Goal: Information Seeking & Learning: Find specific fact

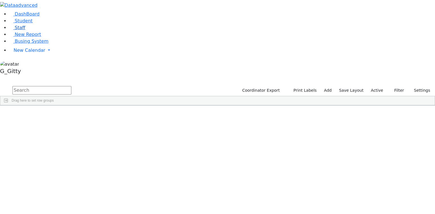
drag, startPoint x: 17, startPoint y: 52, endPoint x: 34, endPoint y: 48, distance: 17.7
click at [17, 30] on span "Staff" at bounding box center [20, 27] width 10 height 5
click at [71, 86] on input "text" at bounding box center [41, 90] width 59 height 9
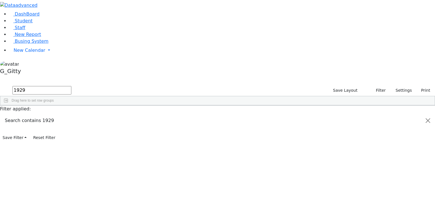
type input "1929"
click at [52, 115] on div "Rosengarten" at bounding box center [40, 119] width 26 height 8
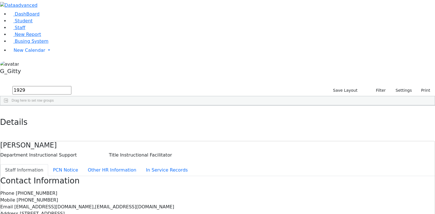
click at [150, 141] on h4 "Rosengarten Deborah" at bounding box center [217, 145] width 435 height 8
drag, startPoint x: 161, startPoint y: 29, endPoint x: 128, endPoint y: 29, distance: 32.9
click at [128, 141] on h4 "Rosengarten Deborah" at bounding box center [217, 145] width 435 height 8
drag, startPoint x: 167, startPoint y: 26, endPoint x: 108, endPoint y: 36, distance: 59.8
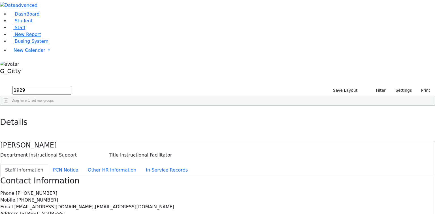
click at [108, 141] on div "Rosengarten Deborah Department Instructional Support Title Instructional Facili…" at bounding box center [217, 149] width 435 height 17
drag, startPoint x: 128, startPoint y: 32, endPoint x: 165, endPoint y: 34, distance: 36.6
click at [165, 141] on div "Rosengarten Deborah" at bounding box center [217, 145] width 435 height 8
click at [146, 141] on h4 "Rosengarten Deborah" at bounding box center [217, 145] width 435 height 8
click at [153, 141] on h4 "Rosengarten Deborah" at bounding box center [217, 145] width 435 height 8
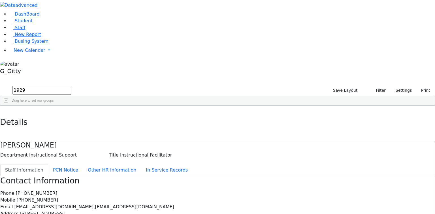
drag, startPoint x: 158, startPoint y: 29, endPoint x: 135, endPoint y: 31, distance: 23.6
click at [135, 141] on h4 "Rosengarten Deborah" at bounding box center [217, 145] width 435 height 8
click at [8, 106] on button "button" at bounding box center [4, 112] width 8 height 12
click at [254, 115] on div "245 Rosengarten Deborah Instructional Facilitator Instructional Support (845) 3…" at bounding box center [214, 119] width 429 height 8
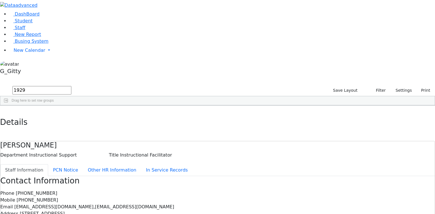
click at [71, 86] on input "1929" at bounding box center [41, 90] width 59 height 9
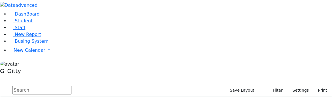
click at [71, 86] on input "text" at bounding box center [41, 90] width 59 height 9
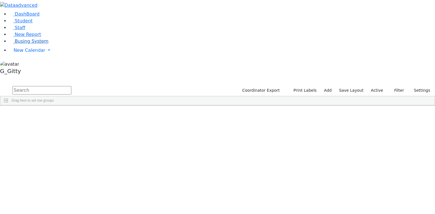
click at [36, 44] on link "Busing System" at bounding box center [28, 41] width 39 height 5
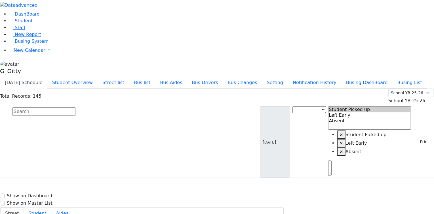
drag, startPoint x: 126, startPoint y: 49, endPoint x: 220, endPoint y: 56, distance: 94.3
click at [75, 107] on input "text" at bounding box center [43, 111] width 63 height 9
click at [97, 77] on button "Student Overview" at bounding box center [72, 83] width 50 height 12
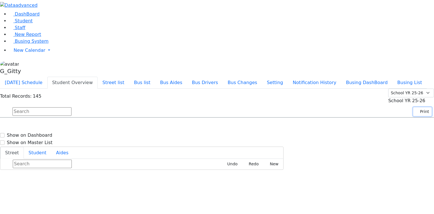
click at [418, 107] on button "Print" at bounding box center [422, 111] width 18 height 9
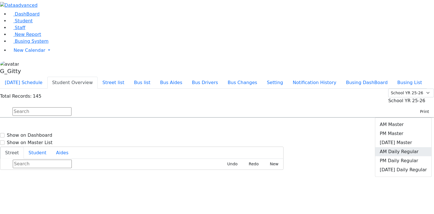
click at [414, 147] on link "AM Daily Regular" at bounding box center [403, 151] width 56 height 9
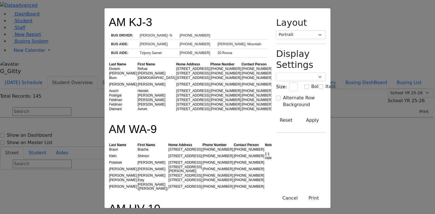
drag, startPoint x: 114, startPoint y: 33, endPoint x: 142, endPoint y: 30, distance: 28.8
click at [137, 33] on td "Mr. Weiss- N" at bounding box center [157, 35] width 40 height 9
click at [182, 32] on td "(845) 662-4340" at bounding box center [196, 35] width 38 height 9
click at [137, 40] on td "Henny Rosenfeld" at bounding box center [157, 44] width 40 height 9
click at [176, 67] on td "12 Ruzhin Rd. #101" at bounding box center [193, 69] width 34 height 5
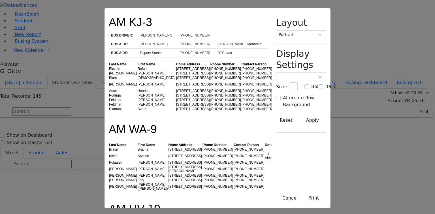
click at [109, 71] on td "Fuchs" at bounding box center [123, 73] width 29 height 5
drag, startPoint x: 63, startPoint y: 27, endPoint x: 152, endPoint y: 79, distance: 103.0
click at [176, 89] on td "18 Chevron Road #201" at bounding box center [193, 91] width 34 height 5
drag, startPoint x: 131, startPoint y: 53, endPoint x: 84, endPoint y: 59, distance: 47.4
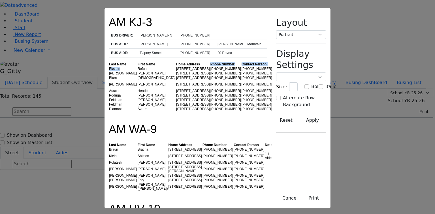
click at [109, 62] on table "Last Name First Name Home Address Phone Number Contact Person Notes Ekstein Ref…" at bounding box center [199, 86] width 181 height 49
click at [109, 67] on td "Ekstein" at bounding box center [123, 69] width 29 height 5
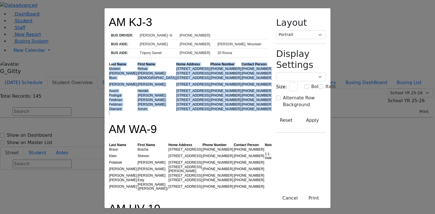
drag, startPoint x: 65, startPoint y: 52, endPoint x: 174, endPoint y: 108, distance: 122.2
click at [174, 111] on div at bounding box center [188, 113] width 159 height 4
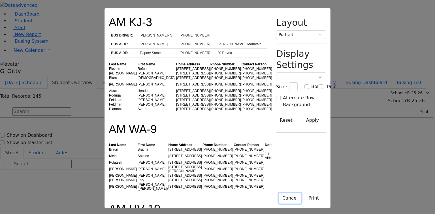
drag, startPoint x: 341, startPoint y: 197, endPoint x: 301, endPoint y: 178, distance: 44.5
click at [301, 197] on button "Cancel" at bounding box center [290, 198] width 23 height 11
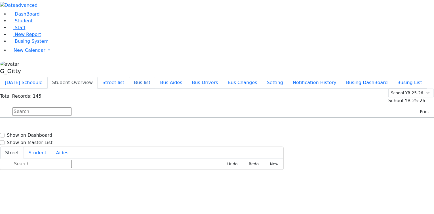
click at [155, 77] on button "Bus list" at bounding box center [142, 83] width 26 height 12
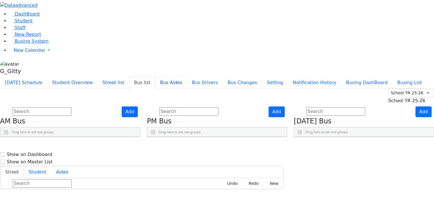
click at [187, 77] on button "Bus Aides" at bounding box center [171, 83] width 32 height 12
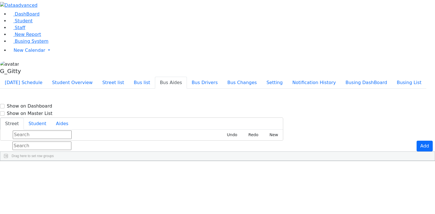
scroll to position [277, 0]
type input "17 Rovna"
drag, startPoint x: 38, startPoint y: 151, endPoint x: 47, endPoint y: 151, distance: 8.8
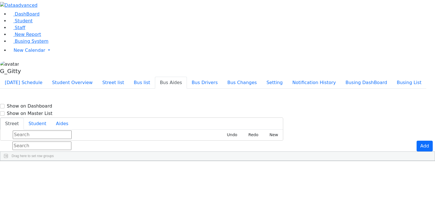
click at [37, 77] on aside "DashBoard Student Staff New Report Busing System" at bounding box center [217, 38] width 435 height 77
click at [34, 77] on aside "DashBoard Student Staff New Report Busing System" at bounding box center [217, 38] width 435 height 77
type input "2 Hamburg"
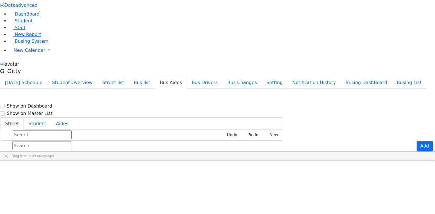
click at [32, 77] on aside "DashBoard Student Staff New Report Busing System" at bounding box center [217, 38] width 435 height 77
click at [40, 77] on aside "DashBoard Student Staff New Report Busing System" at bounding box center [217, 38] width 435 height 77
click at [71, 142] on input "text" at bounding box center [41, 146] width 59 height 9
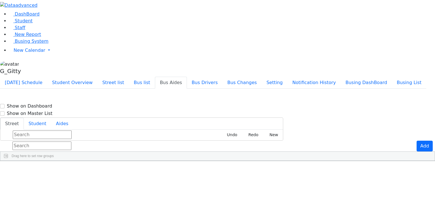
type input "143 Acres"
click at [29, 77] on aside "DashBoard Student Staff New Report Busing System" at bounding box center [217, 38] width 435 height 77
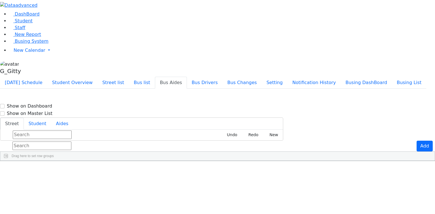
type input "8 Tolchav"
click at [53, 77] on aside "DashBoard Student Staff New Report Busing System" at bounding box center [217, 38] width 435 height 77
type input "18 Quickway"
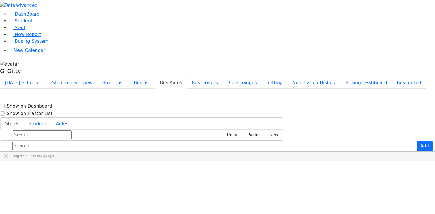
click at [9, 77] on aside "DashBoard Student Staff New Report Busing System" at bounding box center [217, 38] width 435 height 77
type input "13 Carter"
click at [31, 77] on aside "DashBoard Student Staff New Report Busing System" at bounding box center [217, 38] width 435 height 77
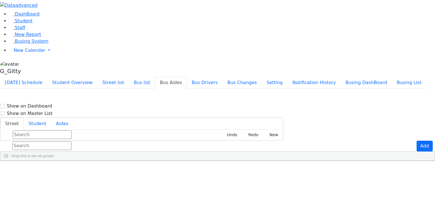
scroll to position [0, 0]
type input "75 Bakertown"
click at [32, 77] on aside "DashBoard Student Staff New Report Busing System" at bounding box center [217, 38] width 435 height 77
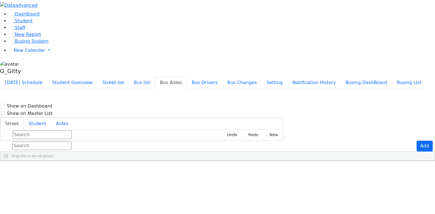
click at [41, 77] on aside "DashBoard Student Staff New Report Busing System" at bounding box center [217, 38] width 435 height 77
click at [71, 142] on input "text" at bounding box center [41, 146] width 59 height 9
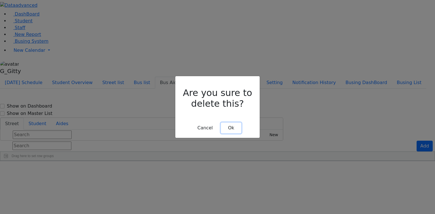
click at [234, 123] on button "Ok" at bounding box center [231, 128] width 20 height 11
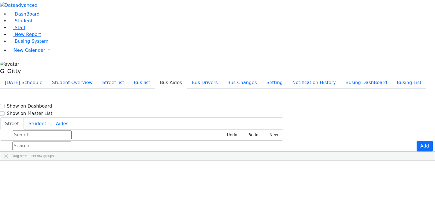
click at [426, 213] on icon "Press SPACE to select this row." at bounding box center [427, 214] width 3 height 3
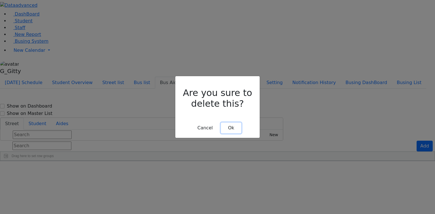
click at [233, 123] on button "Ok" at bounding box center [231, 128] width 20 height 11
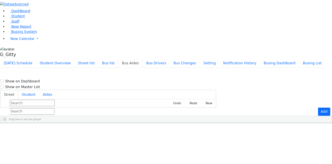
scroll to position [159, 0]
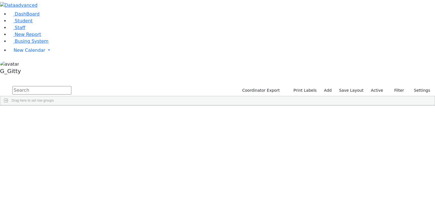
click at [71, 86] on input "text" at bounding box center [41, 90] width 59 height 9
type input "masri"
click at [72, 115] on div "Masri" at bounding box center [54, 119] width 36 height 8
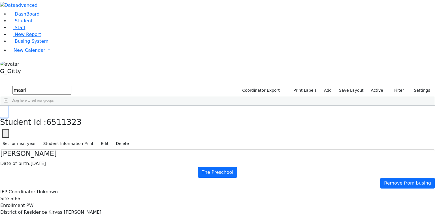
drag, startPoint x: 86, startPoint y: 8, endPoint x: 56, endPoint y: 36, distance: 40.3
click at [6, 110] on icon "button" at bounding box center [4, 111] width 3 height 3
click at [23, 31] on li "Staff" at bounding box center [222, 27] width 426 height 7
click at [21, 30] on span "Staff" at bounding box center [20, 27] width 10 height 5
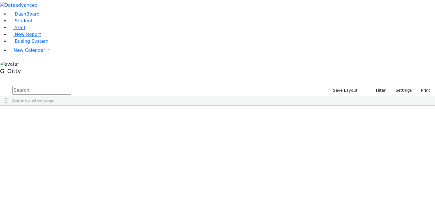
click at [71, 86] on input "text" at bounding box center [41, 90] width 59 height 9
type input "masri"
click at [52, 131] on div "Masri" at bounding box center [40, 135] width 26 height 8
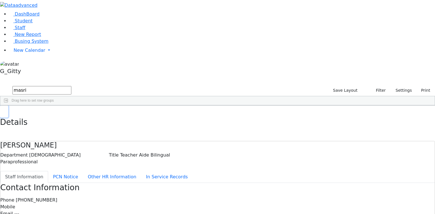
drag, startPoint x: 85, startPoint y: 10, endPoint x: 88, endPoint y: 17, distance: 7.6
click at [86, 14] on div "DashBoard Student Staff New Report Busing System" at bounding box center [217, 178] width 435 height 357
drag, startPoint x: 86, startPoint y: 10, endPoint x: 87, endPoint y: 17, distance: 7.1
click at [8, 106] on button "button" at bounding box center [4, 112] width 8 height 12
click at [71, 86] on input "masri" at bounding box center [41, 90] width 59 height 9
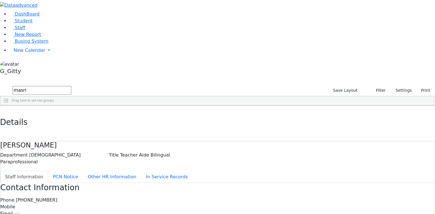
click at [71, 86] on input "masri" at bounding box center [41, 90] width 59 height 9
click at [20, 30] on link "Staff" at bounding box center [17, 27] width 16 height 5
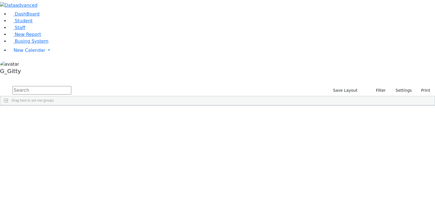
click at [71, 86] on input "text" at bounding box center [41, 90] width 59 height 9
click at [52, 115] on div "Golombeck" at bounding box center [40, 119] width 26 height 8
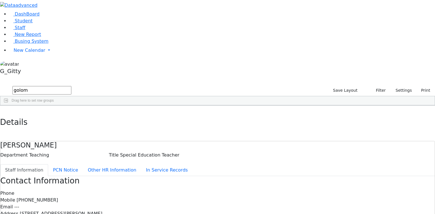
drag, startPoint x: 222, startPoint y: 142, endPoint x: 186, endPoint y: 144, distance: 35.8
drag, startPoint x: 211, startPoint y: 141, endPoint x: 201, endPoint y: 141, distance: 10.0
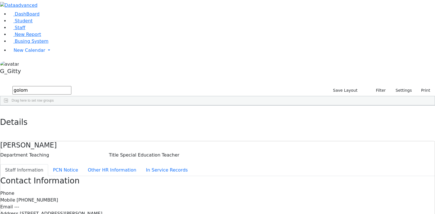
drag, startPoint x: 225, startPoint y: 142, endPoint x: 198, endPoint y: 141, distance: 26.4
drag, startPoint x: 225, startPoint y: 143, endPoint x: 188, endPoint y: 141, distance: 36.9
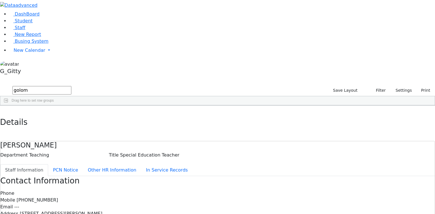
drag, startPoint x: 230, startPoint y: 143, endPoint x: 190, endPoint y: 139, distance: 39.5
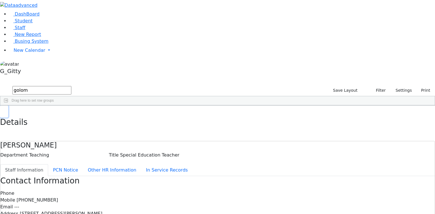
drag, startPoint x: 86, startPoint y: 9, endPoint x: 89, endPoint y: 11, distance: 3.7
click at [6, 110] on icon "button" at bounding box center [4, 111] width 3 height 3
click at [71, 86] on input "golom" at bounding box center [41, 90] width 59 height 9
click at [52, 115] on div "Mizrahi" at bounding box center [40, 119] width 26 height 8
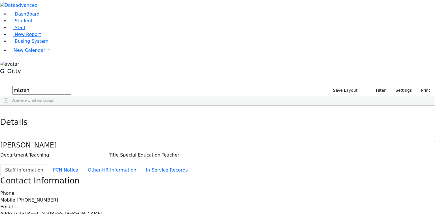
click at [52, 115] on div "Mizrahi" at bounding box center [40, 119] width 26 height 8
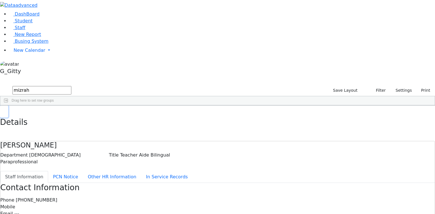
click at [6, 110] on icon "button" at bounding box center [4, 111] width 3 height 3
click at [71, 86] on input "mizrah" at bounding box center [41, 90] width 59 height 9
click at [52, 115] on div "Fekete" at bounding box center [40, 119] width 26 height 8
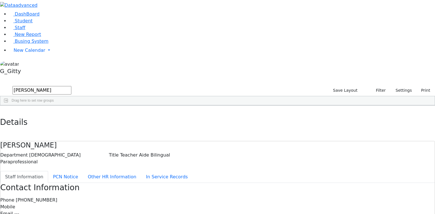
click at [52, 115] on div "Fekete" at bounding box center [40, 119] width 26 height 8
click at [435, 92] on html "Printing Please wait. Remaining time 10 seconds. Print Schedule Options Show Bi…" at bounding box center [217, 178] width 435 height 357
click at [255, 197] on div "Phone (845) 783-6475" at bounding box center [217, 200] width 435 height 7
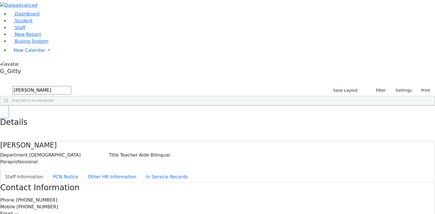
click at [8, 106] on button "button" at bounding box center [4, 112] width 8 height 12
click at [71, 86] on input "fekete" at bounding box center [41, 90] width 59 height 9
click at [52, 170] on div "Weiss" at bounding box center [40, 174] width 26 height 8
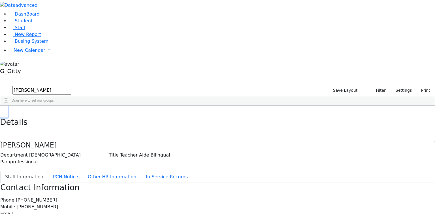
drag, startPoint x: 87, startPoint y: 9, endPoint x: 99, endPoint y: 19, distance: 15.7
click at [3, 110] on use "button" at bounding box center [3, 110] width 0 height 0
click at [71, 86] on input "weiss" at bounding box center [41, 90] width 59 height 9
click at [52, 115] on div "Weiss" at bounding box center [40, 119] width 26 height 8
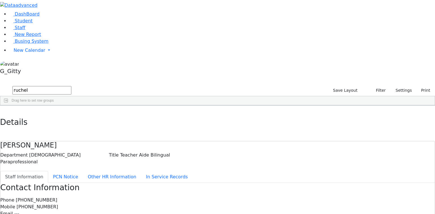
click at [52, 115] on div "Weiss" at bounding box center [40, 119] width 26 height 8
drag, startPoint x: 84, startPoint y: 8, endPoint x: 94, endPoint y: 25, distance: 20.2
click at [8, 106] on button "button" at bounding box center [4, 112] width 8 height 12
click at [71, 86] on input "ruchel" at bounding box center [41, 90] width 59 height 9
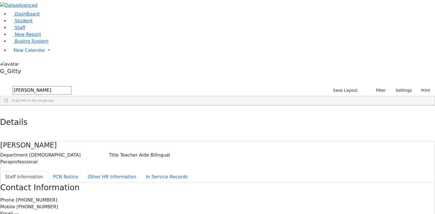
type input "yitty"
click at [52, 115] on div "Schwartz" at bounding box center [40, 119] width 26 height 8
click at [8, 106] on button "button" at bounding box center [4, 112] width 8 height 12
click at [25, 30] on link "Staff" at bounding box center [17, 27] width 16 height 5
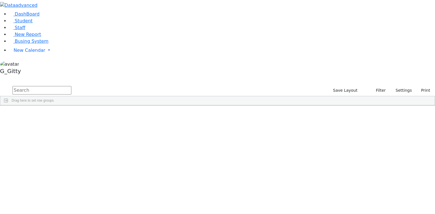
click at [71, 86] on input "text" at bounding box center [41, 90] width 59 height 9
type input "pol"
click at [52, 139] on div "Pollak" at bounding box center [40, 143] width 26 height 8
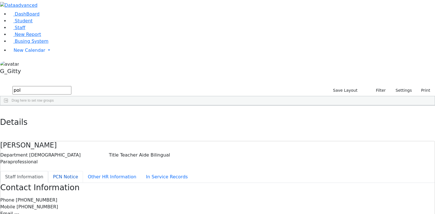
click at [83, 171] on button "PCN Notice" at bounding box center [65, 177] width 35 height 12
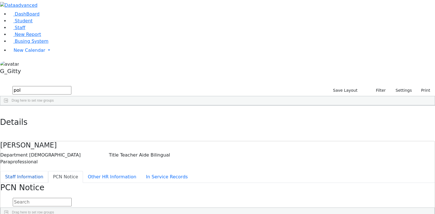
click at [48, 171] on button "Staff Information" at bounding box center [24, 177] width 48 height 12
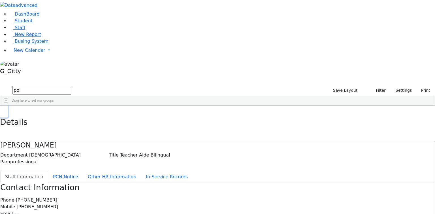
click at [8, 106] on button "button" at bounding box center [4, 112] width 8 height 12
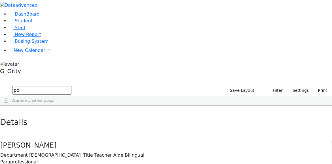
click at [71, 86] on input "pol" at bounding box center [41, 90] width 59 height 9
click at [28, 24] on link "Student" at bounding box center [21, 20] width 24 height 5
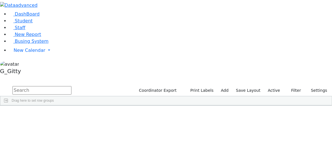
click at [71, 86] on input "text" at bounding box center [41, 90] width 59 height 9
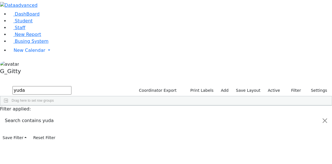
type input "yuda"
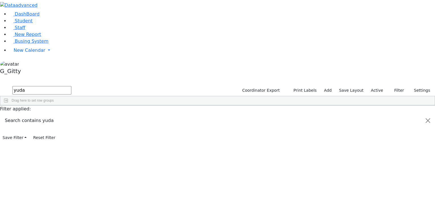
click at [71, 86] on input "yuda" at bounding box center [41, 90] width 59 height 9
click at [108, 115] on div "Yuda" at bounding box center [90, 119] width 36 height 8
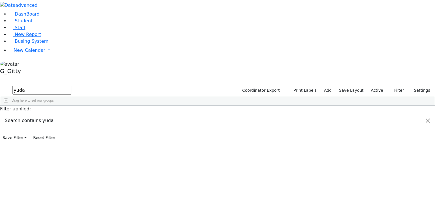
click at [108, 115] on div "Yuda" at bounding box center [90, 119] width 36 height 8
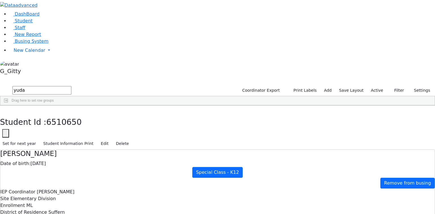
checkbox input "true"
select select "213"
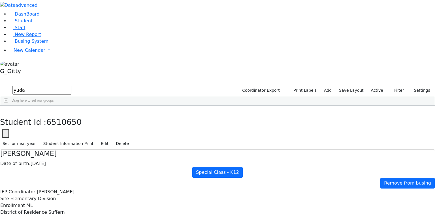
drag, startPoint x: 86, startPoint y: 8, endPoint x: 80, endPoint y: 13, distance: 7.8
click at [3, 110] on use "button" at bounding box center [3, 110] width 0 height 0
click at [21, 30] on link "Staff" at bounding box center [17, 27] width 16 height 5
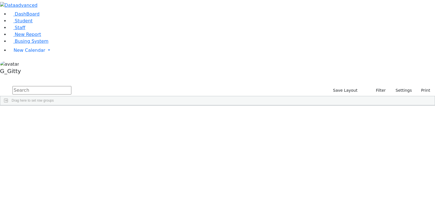
click at [71, 86] on input "text" at bounding box center [41, 90] width 59 height 9
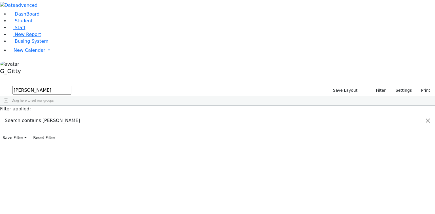
click at [52, 139] on div "[PERSON_NAME]" at bounding box center [40, 143] width 26 height 8
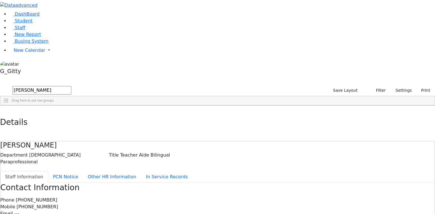
drag, startPoint x: 248, startPoint y: 147, endPoint x: 255, endPoint y: 151, distance: 7.7
drag, startPoint x: 312, startPoint y: 84, endPoint x: 306, endPoint y: 84, distance: 5.7
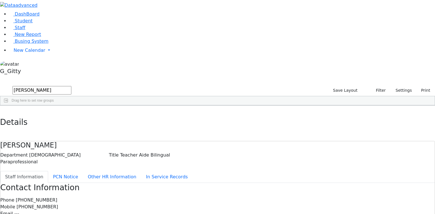
click at [8, 106] on button "button" at bounding box center [4, 112] width 8 height 12
click at [71, 86] on input "fisch" at bounding box center [41, 90] width 59 height 9
click at [52, 115] on div "Appel" at bounding box center [40, 119] width 26 height 8
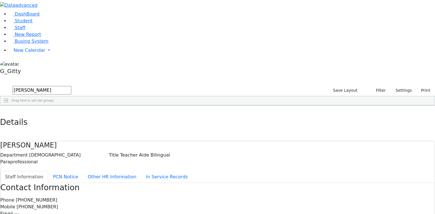
click at [52, 115] on div "Appel" at bounding box center [40, 119] width 26 height 8
drag, startPoint x: 241, startPoint y: 80, endPoint x: 168, endPoint y: 75, distance: 73.8
click at [15, 204] on label "Mobile" at bounding box center [7, 207] width 15 height 7
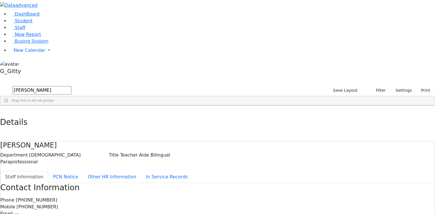
click at [6, 110] on icon "button" at bounding box center [4, 111] width 3 height 3
click at [71, 86] on input "appel" at bounding box center [41, 90] width 59 height 9
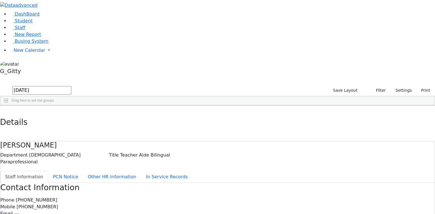
type input "pola"
drag, startPoint x: 110, startPoint y: 20, endPoint x: 94, endPoint y: 23, distance: 16.1
click at [71, 86] on input "pola" at bounding box center [41, 90] width 59 height 9
click at [16, 24] on span "Student" at bounding box center [24, 20] width 18 height 5
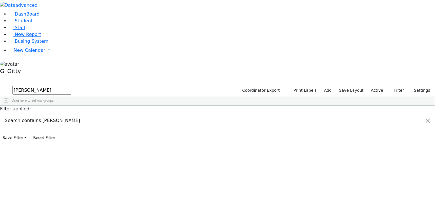
type input "[PERSON_NAME]"
click at [72, 115] on div "[PERSON_NAME]" at bounding box center [54, 119] width 36 height 8
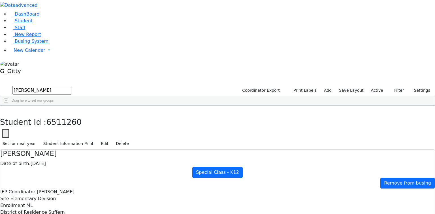
select select "211"
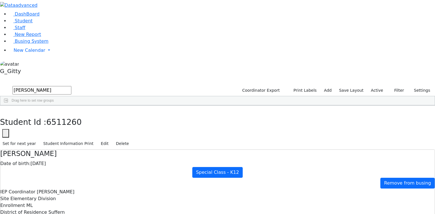
checkbox input "true"
drag, startPoint x: 190, startPoint y: 103, endPoint x: 176, endPoint y: 101, distance: 14.2
drag, startPoint x: 201, startPoint y: 102, endPoint x: 230, endPoint y: 104, distance: 28.7
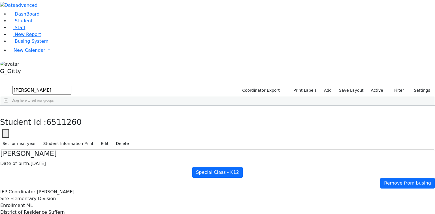
select select "211"
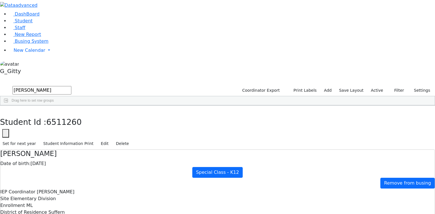
drag, startPoint x: 190, startPoint y: 105, endPoint x: 176, endPoint y: 103, distance: 14.3
drag, startPoint x: 207, startPoint y: 103, endPoint x: 228, endPoint y: 104, distance: 21.0
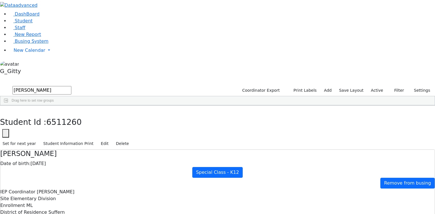
drag, startPoint x: 260, startPoint y: 120, endPoint x: 257, endPoint y: 117, distance: 3.6
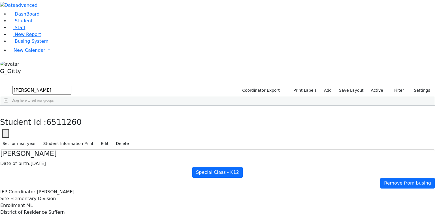
drag, startPoint x: 254, startPoint y: 112, endPoint x: 262, endPoint y: 160, distance: 47.8
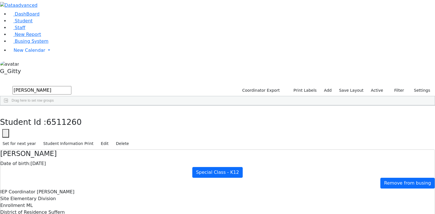
drag, startPoint x: 189, startPoint y: 101, endPoint x: 173, endPoint y: 99, distance: 16.7
drag, startPoint x: 199, startPoint y: 101, endPoint x: 220, endPoint y: 105, distance: 21.2
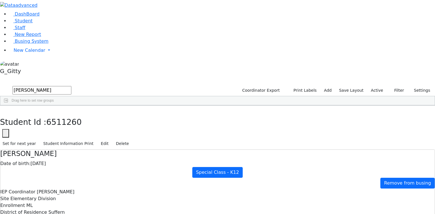
drag, startPoint x: 195, startPoint y: 142, endPoint x: 202, endPoint y: 144, distance: 7.3
drag, startPoint x: 187, startPoint y: 131, endPoint x: 181, endPoint y: 133, distance: 6.3
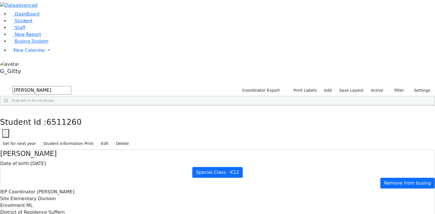
drag, startPoint x: 372, startPoint y: 120, endPoint x: 364, endPoint y: 121, distance: 8.6
drag, startPoint x: 330, startPoint y: 122, endPoint x: 280, endPoint y: 122, distance: 49.6
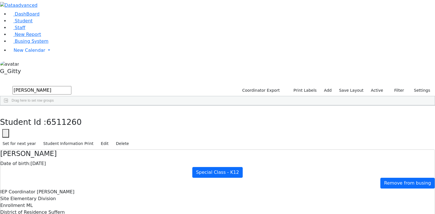
click at [8, 106] on button "button" at bounding box center [4, 112] width 8 height 12
click at [25, 30] on link "Staff" at bounding box center [17, 27] width 16 height 5
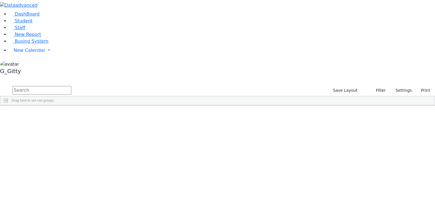
click at [71, 86] on input "text" at bounding box center [41, 90] width 59 height 9
click at [78, 115] on div "Yitzchok" at bounding box center [65, 119] width 26 height 8
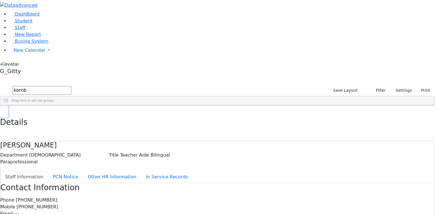
drag, startPoint x: 85, startPoint y: 7, endPoint x: 90, endPoint y: 10, distance: 5.7
click at [6, 110] on icon "button" at bounding box center [4, 111] width 3 height 3
click at [71, 86] on input "kornb" at bounding box center [41, 90] width 59 height 9
click at [52, 131] on div "Polatsek" at bounding box center [40, 135] width 26 height 8
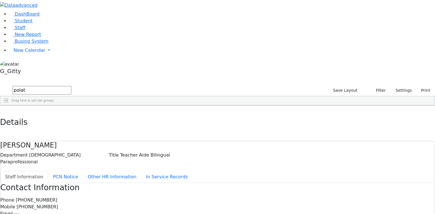
click at [52, 131] on div "Polatsek" at bounding box center [40, 135] width 26 height 8
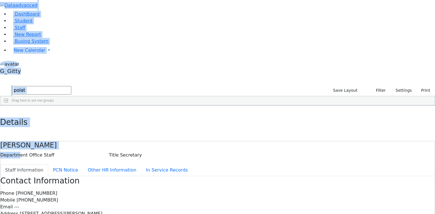
drag, startPoint x: 115, startPoint y: 42, endPoint x: 119, endPoint y: 37, distance: 5.8
click at [117, 41] on div "DashBoard Student Staff New Report Busing System" at bounding box center [217, 175] width 435 height 350
click at [6, 110] on icon "button" at bounding box center [4, 111] width 3 height 3
click at [71, 86] on input "polat" at bounding box center [41, 90] width 59 height 9
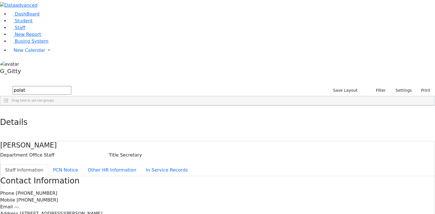
click at [71, 86] on input "polat" at bounding box center [41, 90] width 59 height 9
type input "p"
click at [71, 86] on input "text" at bounding box center [41, 90] width 59 height 9
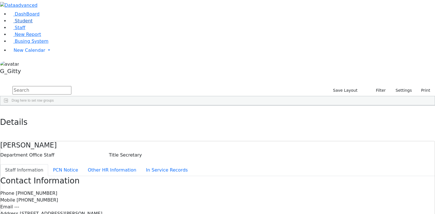
click at [27, 24] on link "Student" at bounding box center [21, 20] width 24 height 5
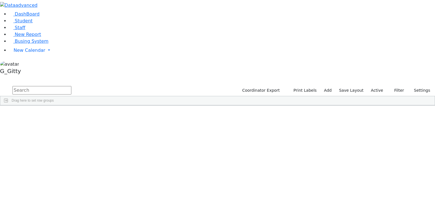
click at [71, 86] on input "text" at bounding box center [41, 90] width 59 height 9
click at [71, 86] on input "glan" at bounding box center [41, 90] width 59 height 9
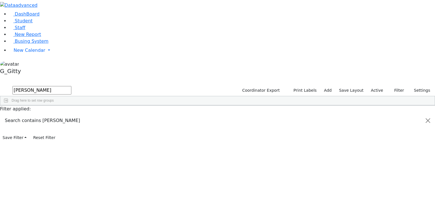
click at [72, 139] on div "Klein" at bounding box center [54, 143] width 36 height 8
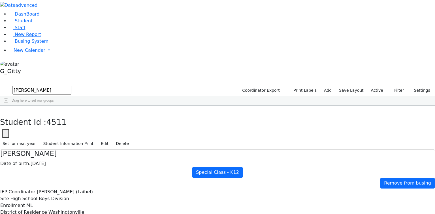
drag, startPoint x: 154, startPoint y: 80, endPoint x: 251, endPoint y: 170, distance: 132.7
click at [6, 110] on icon "button" at bounding box center [4, 111] width 3 height 3
drag, startPoint x: 112, startPoint y: 22, endPoint x: 66, endPoint y: 18, distance: 46.9
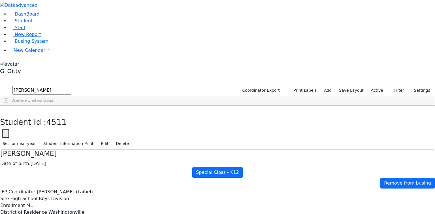
type input "[PERSON_NAME]"
click at [64, 105] on div "Last Name" at bounding box center [51, 109] width 25 height 9
click at [64, 105] on div "Last Name 1" at bounding box center [51, 109] width 25 height 9
click at [72, 115] on div "Twerski" at bounding box center [54, 119] width 36 height 8
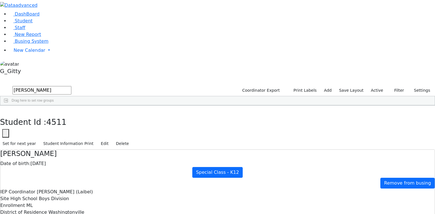
click at [72, 115] on div "Twerski" at bounding box center [54, 119] width 36 height 8
drag, startPoint x: 86, startPoint y: 7, endPoint x: 92, endPoint y: 17, distance: 11.8
click at [6, 110] on icon "button" at bounding box center [4, 111] width 3 height 3
click at [71, 86] on input "lorin" at bounding box center [41, 90] width 59 height 9
click at [72, 123] on div "Lorincz" at bounding box center [54, 127] width 36 height 8
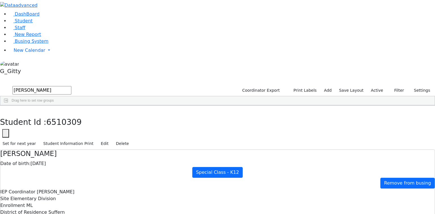
click at [72, 123] on div "Lorincz" at bounding box center [54, 127] width 36 height 8
click at [126, 115] on div "6511260 Lorincz Shimon 04/30/2019 Kramer Bluma ML Special Class - K12 Suffern E…" at bounding box center [214, 124] width 429 height 18
click at [72, 123] on div "Lorincz" at bounding box center [54, 127] width 36 height 8
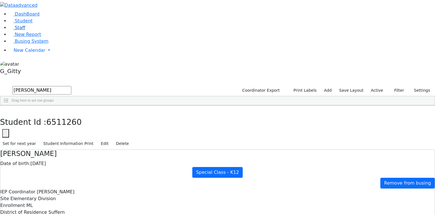
click at [25, 30] on link "Staff" at bounding box center [17, 27] width 16 height 5
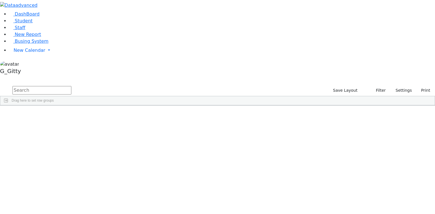
click at [71, 86] on input "text" at bounding box center [41, 90] width 59 height 9
type input "kornbl"
click at [52, 115] on div "Kornbluh" at bounding box center [40, 119] width 26 height 8
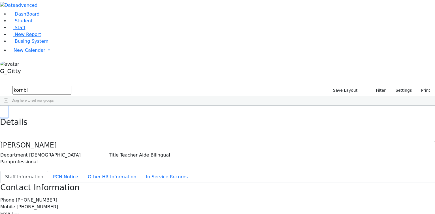
click at [6, 110] on icon "button" at bounding box center [4, 111] width 3 height 3
click at [71, 86] on input "kornbl" at bounding box center [41, 90] width 59 height 9
click at [31, 44] on span "Busing System" at bounding box center [32, 41] width 34 height 5
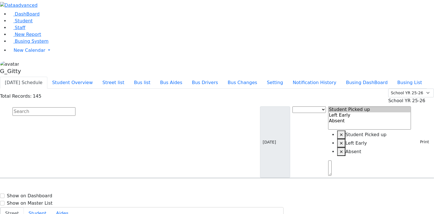
click at [115, 89] on div "Total Records: 145 Summer YR 25 School YR 25-26 Summer YR 25 School YR 24-25 Su…" at bounding box center [217, 97] width 434 height 16
click at [187, 77] on button "Bus Aides" at bounding box center [171, 83] width 32 height 12
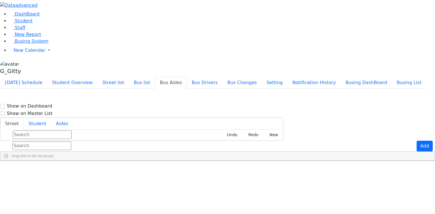
scroll to position [227, 0]
type input "Satmar Cor. [PERSON_NAME]"
click at [24, 77] on aside "DashBoard Student Staff New Report Busing System" at bounding box center [217, 38] width 435 height 77
click at [35, 77] on aside "DashBoard Student Staff New Report Busing System" at bounding box center [217, 38] width 435 height 77
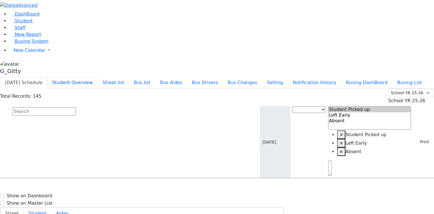
click at [97, 77] on button "Student Overview" at bounding box center [72, 83] width 50 height 12
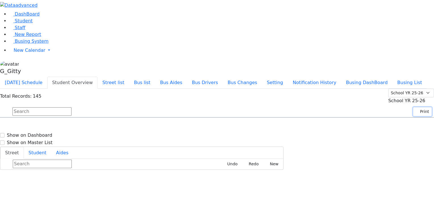
click at [418, 107] on button "Print" at bounding box center [422, 111] width 18 height 9
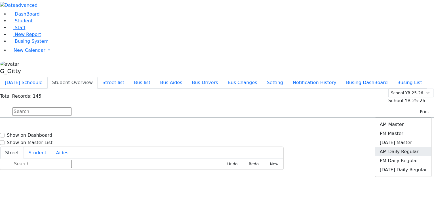
click at [399, 147] on link "AM Daily Regular" at bounding box center [403, 151] width 56 height 9
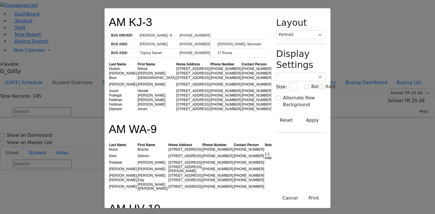
click at [137, 67] on td "Refual" at bounding box center [156, 69] width 39 height 5
drag, startPoint x: 98, startPoint y: 60, endPoint x: 108, endPoint y: 63, distance: 10.4
click at [109, 67] on tbody "Ekstein Refual 12 Ruzhin Rd. #101 (845) 783-2729 (845) 248-8464 F Fuchs Raphael…" at bounding box center [199, 89] width 181 height 45
click at [176, 76] on td "37 Chevron Rd. #202" at bounding box center [193, 78] width 34 height 5
drag, startPoint x: 147, startPoint y: 65, endPoint x: 110, endPoint y: 63, distance: 37.2
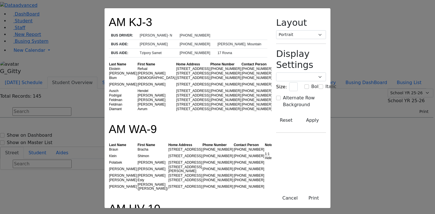
click at [110, 71] on tr "Fuchs Raphael 20 Rovna Ct. #101 (845) 783-3320 (845) 637-6205" at bounding box center [199, 73] width 181 height 5
click at [137, 71] on td "Raphael" at bounding box center [156, 73] width 39 height 5
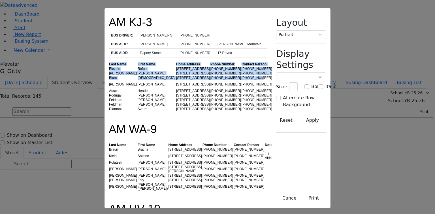
drag, startPoint x: 58, startPoint y: 63, endPoint x: 220, endPoint y: 73, distance: 163.2
click at [241, 80] on td "(845) 662-4290" at bounding box center [256, 84] width 31 height 9
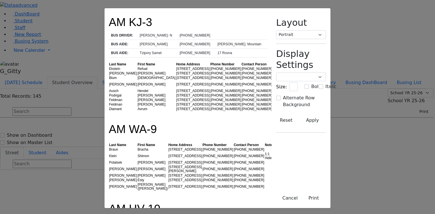
click at [176, 76] on td "[STREET_ADDRESS]" at bounding box center [193, 78] width 34 height 5
click at [137, 80] on td "Benjamin" at bounding box center [156, 84] width 39 height 9
click at [137, 89] on td "Hendel" at bounding box center [156, 91] width 39 height 5
click at [137, 93] on td "Benzion" at bounding box center [156, 95] width 39 height 5
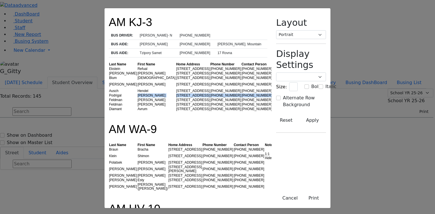
drag, startPoint x: 231, startPoint y: 85, endPoint x: 77, endPoint y: 85, distance: 153.6
click at [109, 93] on tr "Podrigal Benzion 5 Premishlan Way #101 (845) 782-6572 (845) 637-6329 Wheelchair" at bounding box center [199, 95] width 181 height 5
click at [109, 93] on td "Podrigal" at bounding box center [123, 95] width 29 height 5
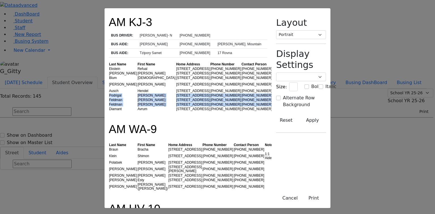
drag, startPoint x: 63, startPoint y: 87, endPoint x: 277, endPoint y: 96, distance: 213.9
click at [277, 96] on tbody "Ekstein Refual 12 Ruzhin Rd. #101 (845) 783-2729 (845) 248-8464 F Fuchs Raphael…" at bounding box center [199, 89] width 181 height 45
click at [273, 94] on div "Wheelchair" at bounding box center [281, 96] width 17 height 4
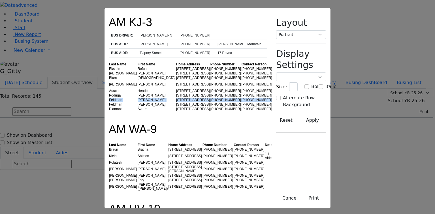
drag, startPoint x: 63, startPoint y: 92, endPoint x: 258, endPoint y: 92, distance: 194.4
click at [258, 98] on tr "Feldman Yakov Pinchas 3 Premishlan Way #201 (845) 799-1796 (845) 376-2586" at bounding box center [199, 100] width 181 height 5
click at [210, 102] on td "(845) 799-1796" at bounding box center [225, 104] width 31 height 5
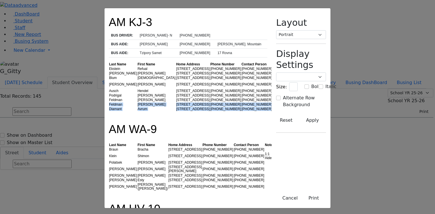
drag, startPoint x: 61, startPoint y: 98, endPoint x: 236, endPoint y: 102, distance: 174.6
click at [236, 102] on tbody "Ekstein Refual 12 Ruzhin Rd. #101 (845) 783-2729 (845) 248-8464 F Fuchs Raphael…" at bounding box center [199, 89] width 181 height 45
click at [241, 107] on td "(845) 774-5845" at bounding box center [256, 109] width 31 height 5
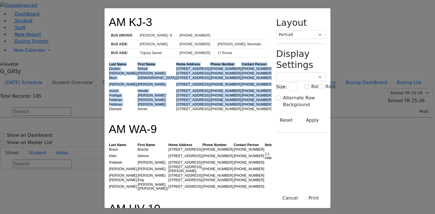
drag, startPoint x: 229, startPoint y: 96, endPoint x: 61, endPoint y: 97, distance: 168.0
click at [109, 102] on td "Feldman" at bounding box center [123, 104] width 29 height 5
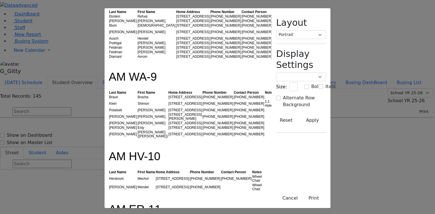
scroll to position [68, 0]
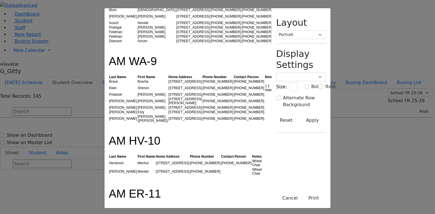
click at [202, 84] on td "[PHONE_NUMBER]" at bounding box center [217, 88] width 31 height 9
click at [109, 84] on td "Klein" at bounding box center [123, 88] width 29 height 9
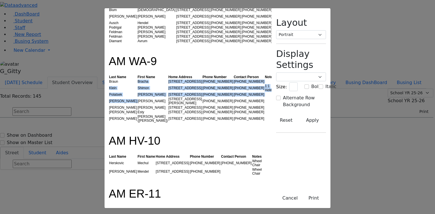
drag, startPoint x: 73, startPoint y: 71, endPoint x: 94, endPoint y: 88, distance: 26.4
click at [109, 88] on tbody "Braun Bracha 19 Green Rd. (845) 782-4802 (845) 537-9856 Klein Shimon 6 Green Ro…" at bounding box center [192, 101] width 166 height 44
click at [137, 97] on td "[PERSON_NAME]" at bounding box center [152, 101] width 31 height 9
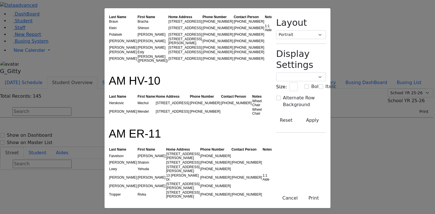
scroll to position [136, 0]
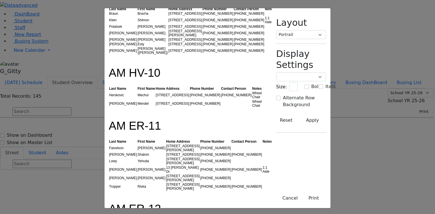
drag, startPoint x: 74, startPoint y: 68, endPoint x: 73, endPoint y: 71, distance: 3.4
click at [109, 86] on th "Last Name" at bounding box center [123, 88] width 29 height 5
click at [109, 91] on td "Herskovic" at bounding box center [123, 95] width 29 height 9
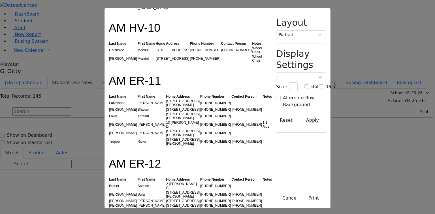
scroll to position [181, 0]
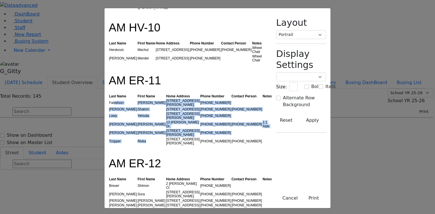
drag, startPoint x: 68, startPoint y: 69, endPoint x: 97, endPoint y: 93, distance: 38.4
click at [109, 99] on tbody "Faivelson Shmuel Eliyahu Avigdor 4 Jon Leif Ln (773) 398-4442 Friedman Shalom 1…" at bounding box center [191, 122] width 164 height 47
click at [137, 137] on td "Rivka" at bounding box center [151, 141] width 29 height 9
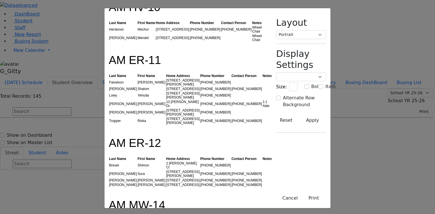
scroll to position [249, 0]
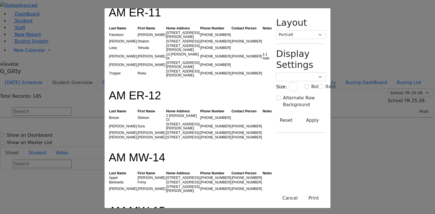
click at [109, 114] on td "Breuer" at bounding box center [123, 118] width 29 height 9
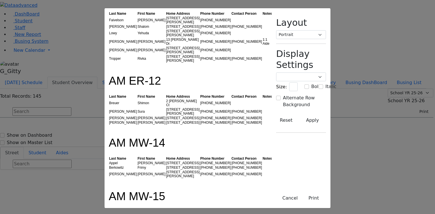
scroll to position [272, 0]
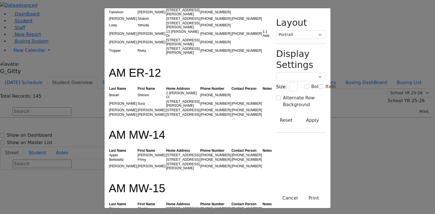
click at [137, 153] on td "[PERSON_NAME]" at bounding box center [151, 155] width 29 height 5
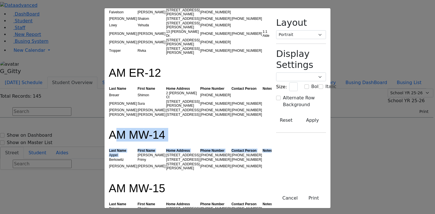
drag, startPoint x: 69, startPoint y: 78, endPoint x: 95, endPoint y: 97, distance: 32.2
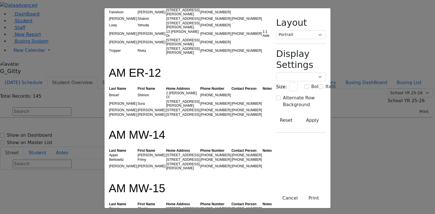
click at [137, 158] on td "Frimy" at bounding box center [151, 160] width 29 height 5
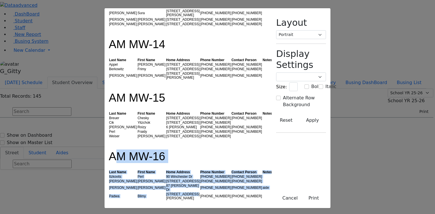
drag, startPoint x: 64, startPoint y: 83, endPoint x: 168, endPoint y: 125, distance: 111.6
click at [168, 192] on td "[STREET_ADDRESS][PERSON_NAME]" at bounding box center [183, 196] width 34 height 9
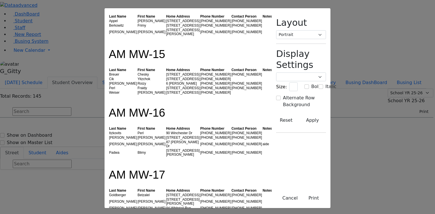
scroll to position [408, 0]
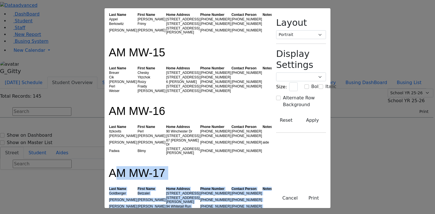
drag, startPoint x: 64, startPoint y: 95, endPoint x: 201, endPoint y: 132, distance: 142.0
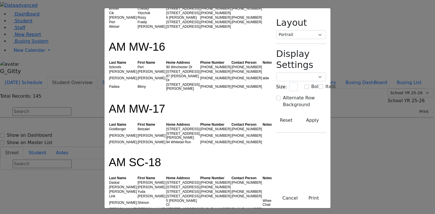
scroll to position [499, 0]
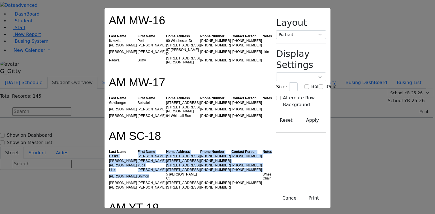
drag, startPoint x: 91, startPoint y: 60, endPoint x: 107, endPoint y: 91, distance: 34.7
click at [109, 150] on table "Last Name First Name Home Address Phone Number Contact Person Notes Daskal Abra…" at bounding box center [191, 170] width 164 height 40
click at [137, 172] on td "Shimon" at bounding box center [151, 176] width 29 height 9
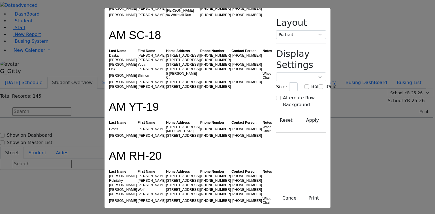
scroll to position [635, 0]
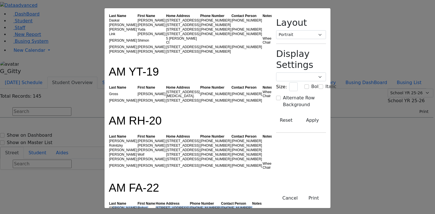
drag, startPoint x: 67, startPoint y: 104, endPoint x: 99, endPoint y: 113, distance: 32.7
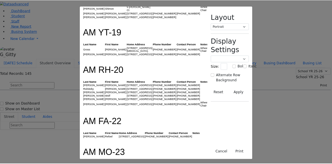
scroll to position [703, 0]
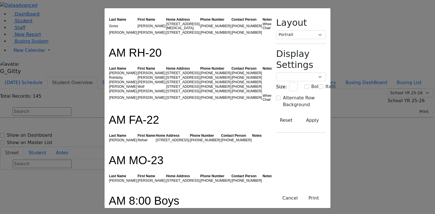
drag, startPoint x: 68, startPoint y: 111, endPoint x: 99, endPoint y: 137, distance: 40.6
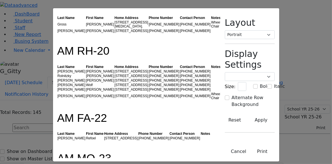
click at [67, 145] on h1 "AM MO-23" at bounding box center [136, 155] width 159 height 20
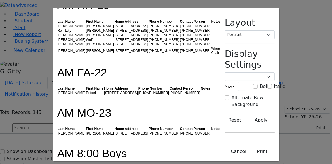
scroll to position [771, 0]
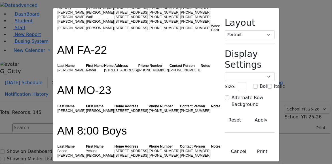
drag, startPoint x: 12, startPoint y: 97, endPoint x: 61, endPoint y: 117, distance: 52.7
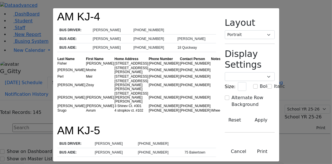
scroll to position [1292, 0]
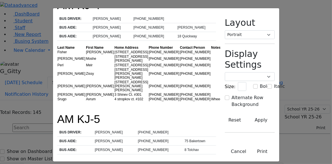
drag, startPoint x: 96, startPoint y: 71, endPoint x: 63, endPoint y: 72, distance: 32.6
drag, startPoint x: 91, startPoint y: 72, endPoint x: 75, endPoint y: 71, distance: 16.8
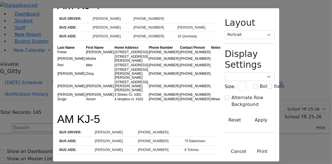
drag, startPoint x: 66, startPoint y: 40, endPoint x: 60, endPoint y: 39, distance: 6.3
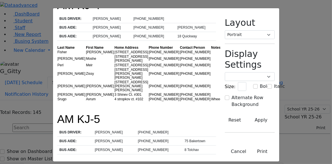
drag, startPoint x: 72, startPoint y: 39, endPoint x: 49, endPoint y: 39, distance: 23.0
drag, startPoint x: 70, startPoint y: 56, endPoint x: 84, endPoint y: 85, distance: 32.3
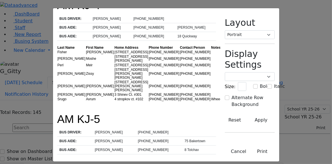
drag, startPoint x: 93, startPoint y: 70, endPoint x: 60, endPoint y: 70, distance: 33.2
drag, startPoint x: 93, startPoint y: 70, endPoint x: 63, endPoint y: 70, distance: 30.3
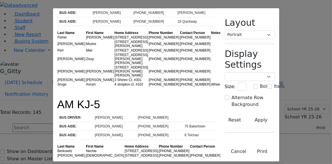
scroll to position [1315, 0]
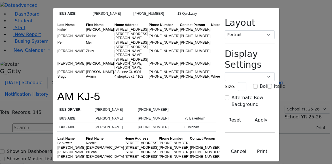
drag, startPoint x: 81, startPoint y: 94, endPoint x: 53, endPoint y: 93, distance: 28.4
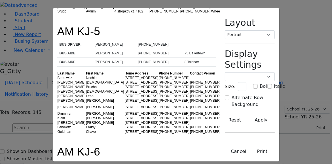
scroll to position [1383, 0]
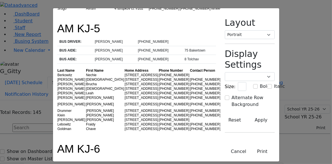
drag, startPoint x: 69, startPoint y: 63, endPoint x: 49, endPoint y: 64, distance: 19.9
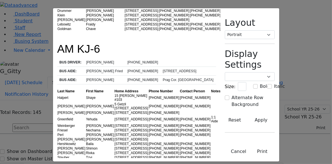
scroll to position [1487, 0]
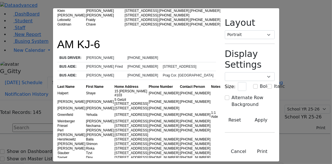
drag, startPoint x: 82, startPoint y: 59, endPoint x: 65, endPoint y: 59, distance: 16.7
drag, startPoint x: 80, startPoint y: 60, endPoint x: 66, endPoint y: 59, distance: 14.2
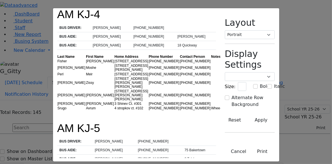
scroll to position [1283, 0]
drag, startPoint x: 71, startPoint y: 49, endPoint x: 54, endPoint y: 48, distance: 16.2
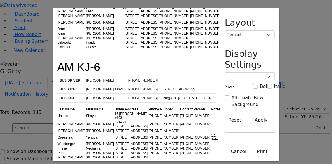
scroll to position [1487, 0]
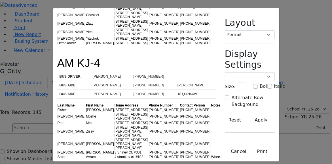
scroll to position [1261, 0]
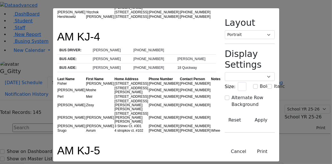
drag, startPoint x: 73, startPoint y: 73, endPoint x: 61, endPoint y: 72, distance: 11.5
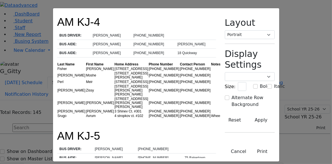
scroll to position [1283, 0]
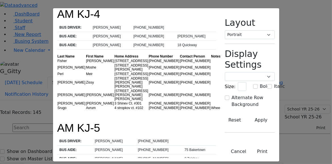
drag, startPoint x: 85, startPoint y: 42, endPoint x: 58, endPoint y: 42, distance: 26.9
drag, startPoint x: 9, startPoint y: 32, endPoint x: 197, endPoint y: 48, distance: 189.1
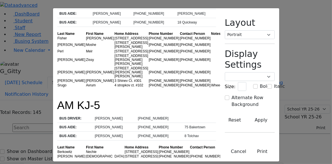
drag, startPoint x: 13, startPoint y: 56, endPoint x: 186, endPoint y: 129, distance: 188.1
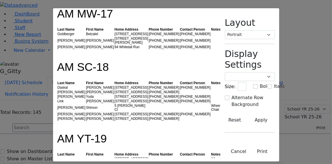
scroll to position [581, 0]
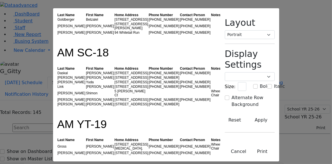
drag, startPoint x: 9, startPoint y: 81, endPoint x: 42, endPoint y: 81, distance: 32.6
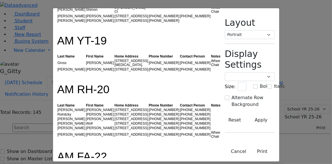
scroll to position [671, 0]
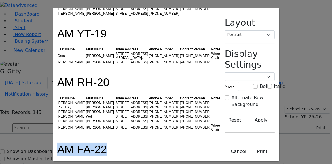
drag, startPoint x: 36, startPoint y: 52, endPoint x: 7, endPoint y: 52, distance: 29.5
click at [57, 136] on h1 "AM FA-22" at bounding box center [136, 146] width 159 height 20
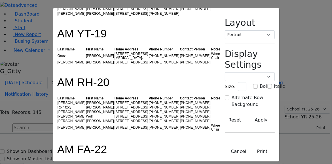
drag, startPoint x: 41, startPoint y: 86, endPoint x: 8, endPoint y: 86, distance: 33.2
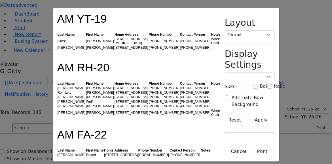
scroll to position [694, 0]
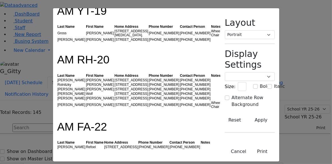
drag, startPoint x: 52, startPoint y: 98, endPoint x: 10, endPoint y: 101, distance: 41.8
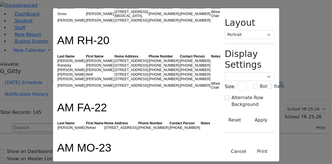
scroll to position [739, 0]
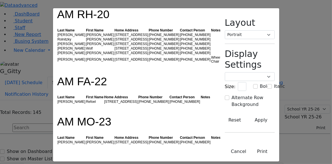
drag, startPoint x: 23, startPoint y: 116, endPoint x: 28, endPoint y: 113, distance: 6.3
drag, startPoint x: 28, startPoint y: 113, endPoint x: 8, endPoint y: 113, distance: 20.4
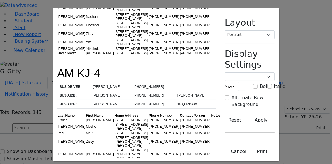
scroll to position [1292, 0]
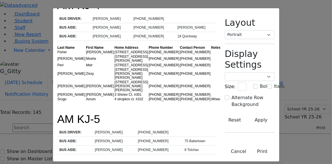
drag, startPoint x: 13, startPoint y: 77, endPoint x: 36, endPoint y: 78, distance: 23.5
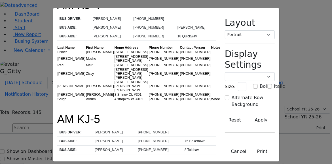
drag, startPoint x: 49, startPoint y: 116, endPoint x: 43, endPoint y: 118, distance: 6.3
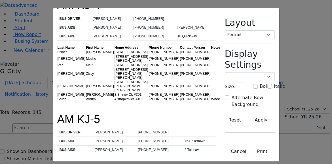
drag, startPoint x: 44, startPoint y: 124, endPoint x: 32, endPoint y: 125, distance: 12.0
drag, startPoint x: 45, startPoint y: 117, endPoint x: 19, endPoint y: 117, distance: 25.5
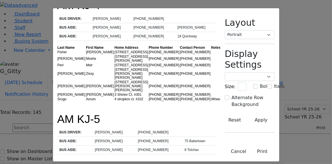
drag, startPoint x: 32, startPoint y: 106, endPoint x: 28, endPoint y: 101, distance: 6.6
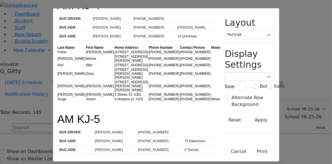
drag, startPoint x: 19, startPoint y: 95, endPoint x: 14, endPoint y: 95, distance: 4.6
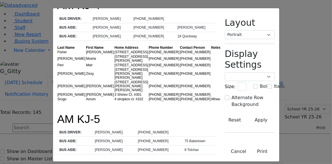
drag, startPoint x: 49, startPoint y: 89, endPoint x: 10, endPoint y: 90, distance: 38.5
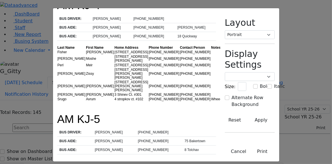
drag, startPoint x: 56, startPoint y: 82, endPoint x: 22, endPoint y: 84, distance: 34.6
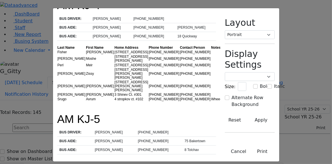
drag, startPoint x: 16, startPoint y: 85, endPoint x: 31, endPoint y: 95, distance: 18.1
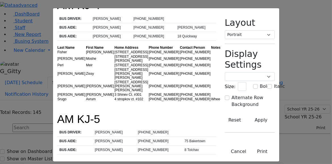
drag, startPoint x: 41, startPoint y: 90, endPoint x: 19, endPoint y: 92, distance: 22.2
click at [250, 146] on button "Cancel" at bounding box center [238, 151] width 23 height 11
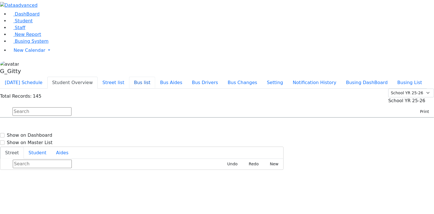
click at [155, 77] on button "Bus list" at bounding box center [142, 83] width 26 height 12
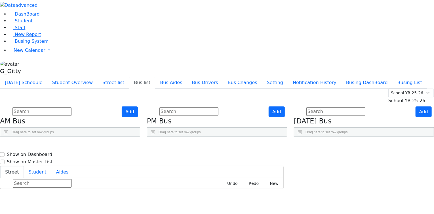
drag, startPoint x: 111, startPoint y: 80, endPoint x: 135, endPoint y: 82, distance: 24.7
click at [71, 137] on div at bounding box center [69, 141] width 2 height 9
drag, startPoint x: 76, startPoint y: 78, endPoint x: 88, endPoint y: 82, distance: 13.2
click at [22, 137] on div at bounding box center [21, 141] width 2 height 9
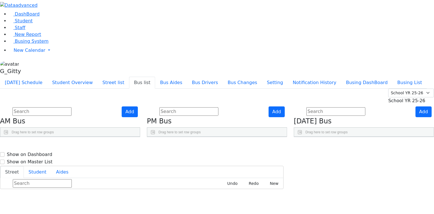
select select "[PERSON_NAME] Fried"
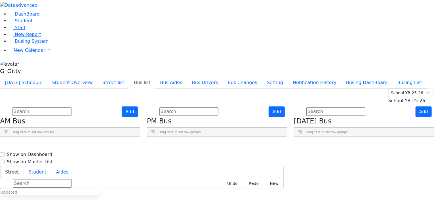
select select "[PERSON_NAME] Fried"
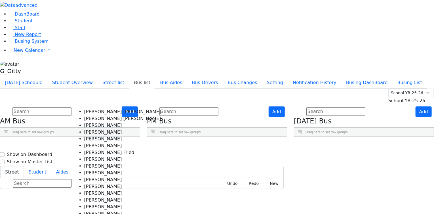
scroll to position [45, 0]
click at [88, 177] on Sofer "[PERSON_NAME]" at bounding box center [122, 180] width 77 height 7
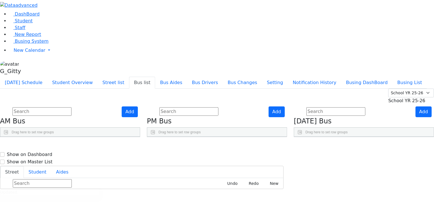
click at [10, 77] on aside "DashBoard Student Staff New Report Busing System" at bounding box center [217, 38] width 434 height 77
select select "[PERSON_NAME]"
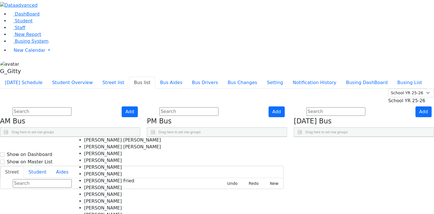
scroll to position [36, 0]
click at [90, 191] on Gluck "[PERSON_NAME]" at bounding box center [122, 194] width 77 height 7
select select "[PERSON_NAME]"
click at [2, 77] on aside "DashBoard Student Staff New Report Busing System" at bounding box center [217, 38] width 434 height 77
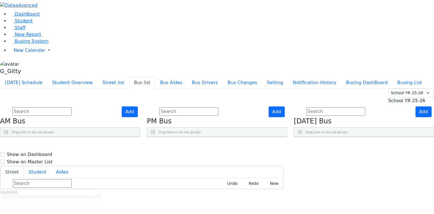
click at [71, 107] on input "text" at bounding box center [41, 111] width 59 height 9
click at [339, 208] on span "Chaya Sury Fried," at bounding box center [326, 211] width 43 height 6
select select "[PERSON_NAME] Fried"
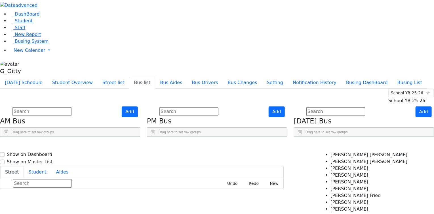
scroll to position [0, 0]
click at [336, 206] on Gluck "[PERSON_NAME]" at bounding box center [368, 209] width 77 height 7
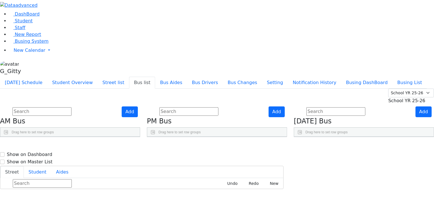
drag, startPoint x: 356, startPoint y: 90, endPoint x: 384, endPoint y: 88, distance: 27.8
click at [405, 137] on div "BusNumber Aides" at bounding box center [363, 146] width 139 height 18
select select "[PERSON_NAME] Fried"
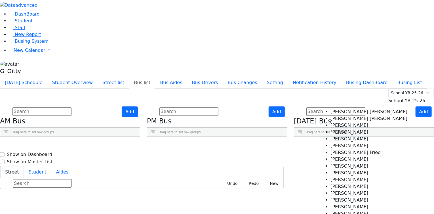
scroll to position [23, 0]
click at [336, 177] on Sofer "[PERSON_NAME]" at bounding box center [368, 180] width 77 height 7
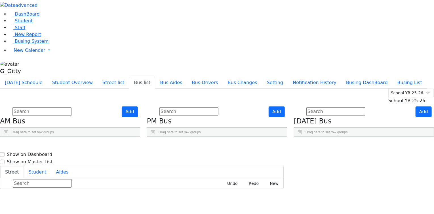
click at [290, 137] on div "Add PM Bus Drag here to set row groups Drag here to set column labels BusNumber" at bounding box center [216, 122] width 147 height 31
click at [338, 213] on span "Gitty Sofer," at bounding box center [322, 216] width 34 height 6
select select "[PERSON_NAME]"
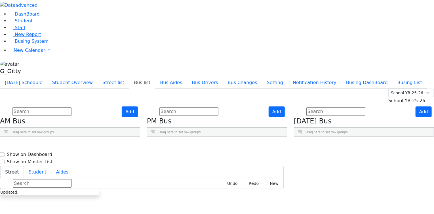
scroll to position [23, 0]
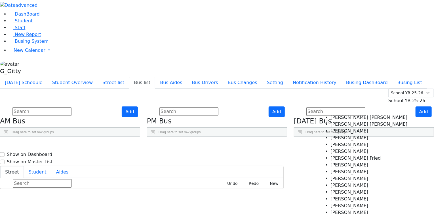
click at [337, 169] on Gluck "[PERSON_NAME]" at bounding box center [368, 172] width 77 height 7
select select "[PERSON_NAME]"
click at [310, 137] on div "Add Friday Bus Drag here to set row groups Drag here to set column labels BusNu…" at bounding box center [363, 122] width 147 height 31
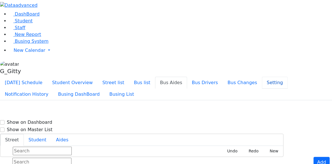
scroll to position [159, 0]
click at [32, 24] on link "Student" at bounding box center [21, 20] width 24 height 5
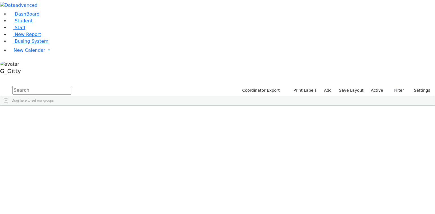
click at [71, 86] on input "text" at bounding box center [41, 90] width 59 height 9
type input "kola"
click at [108, 115] on div "[PERSON_NAME]" at bounding box center [90, 119] width 36 height 8
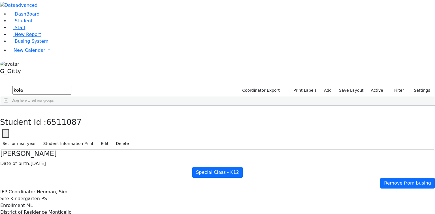
drag, startPoint x: 170, startPoint y: 112, endPoint x: 171, endPoint y: 109, distance: 3.9
click at [8, 106] on button "button" at bounding box center [4, 112] width 8 height 12
click at [71, 86] on input "kola" at bounding box center [41, 90] width 59 height 9
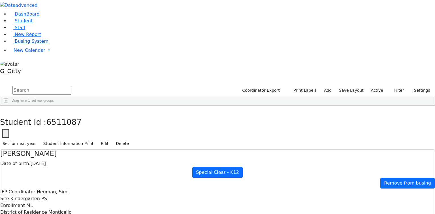
click at [38, 44] on link "Busing System" at bounding box center [28, 41] width 39 height 5
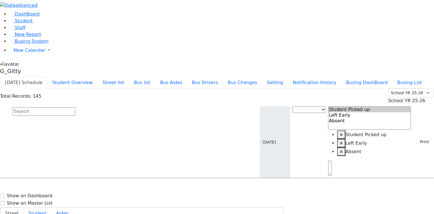
click at [75, 107] on input "text" at bounding box center [43, 111] width 63 height 9
drag, startPoint x: 99, startPoint y: 52, endPoint x: 120, endPoint y: 50, distance: 21.6
click at [75, 107] on input "text" at bounding box center [43, 111] width 63 height 9
click at [376, 77] on button "Busing DashBoard" at bounding box center [366, 83] width 51 height 12
click at [22, 30] on link "Staff" at bounding box center [17, 27] width 16 height 5
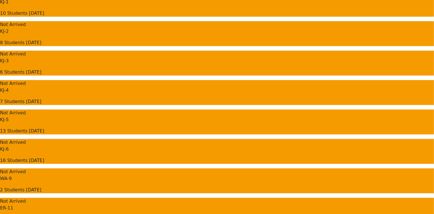
scroll to position [23, 0]
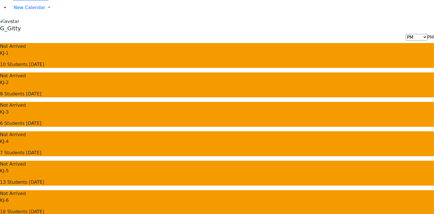
scroll to position [0, 0]
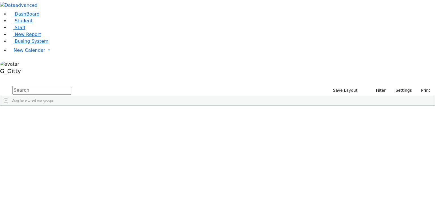
click at [16, 24] on span "Student" at bounding box center [24, 20] width 18 height 5
click at [71, 86] on input "text" at bounding box center [41, 90] width 59 height 9
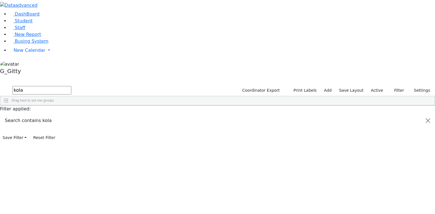
type input "kola"
click at [72, 115] on div "[PERSON_NAME]" at bounding box center [54, 119] width 36 height 8
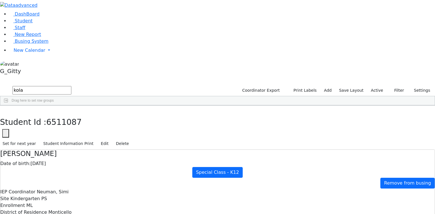
scroll to position [54, 0]
drag, startPoint x: 279, startPoint y: 162, endPoint x: 240, endPoint y: 162, distance: 38.5
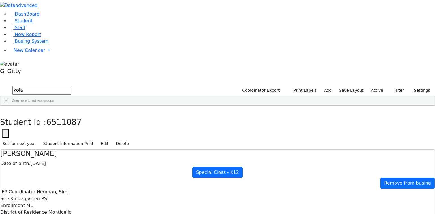
drag, startPoint x: 270, startPoint y: 161, endPoint x: 246, endPoint y: 162, distance: 23.8
click at [8, 106] on button "button" at bounding box center [4, 112] width 8 height 12
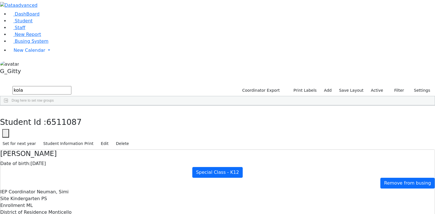
drag, startPoint x: 87, startPoint y: 18, endPoint x: 84, endPoint y: 19, distance: 3.9
click at [71, 86] on input "kola" at bounding box center [41, 90] width 59 height 9
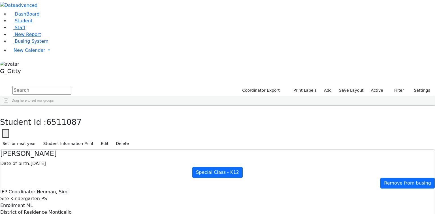
click at [30, 44] on span "Busing System" at bounding box center [32, 41] width 34 height 5
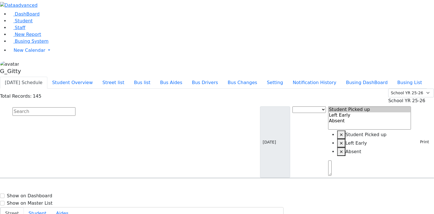
click at [75, 107] on input "text" at bounding box center [43, 111] width 63 height 9
click at [420, 138] on button "Print" at bounding box center [422, 142] width 18 height 9
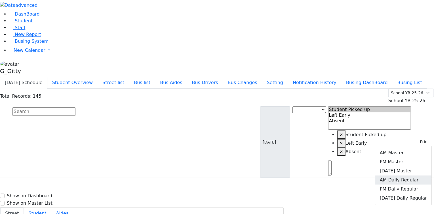
click at [404, 176] on link "AM Daily Regular" at bounding box center [403, 180] width 56 height 9
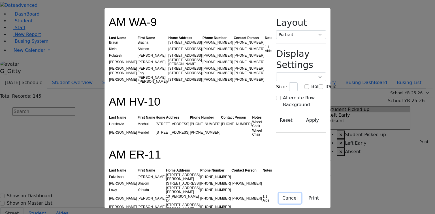
click at [301, 196] on button "Cancel" at bounding box center [290, 198] width 23 height 11
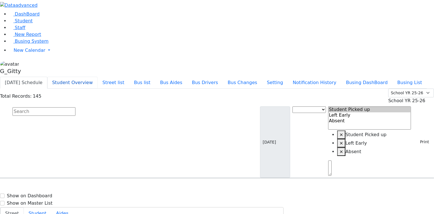
click at [97, 77] on button "Student Overview" at bounding box center [72, 83] width 50 height 12
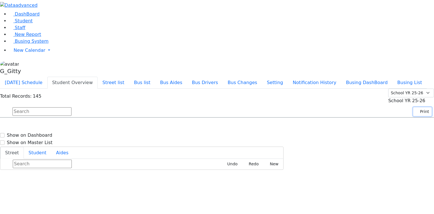
click at [413, 107] on button "Print" at bounding box center [422, 111] width 18 height 9
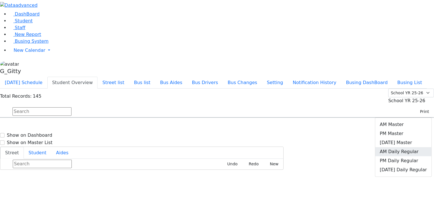
click at [404, 147] on link "AM Daily Regular" at bounding box center [403, 151] width 56 height 9
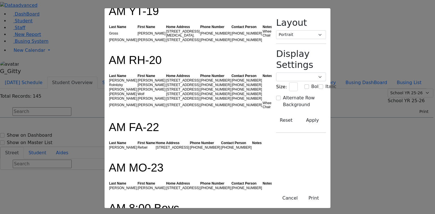
scroll to position [748, 0]
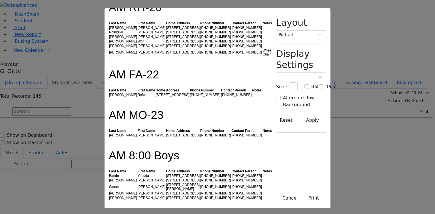
drag, startPoint x: 64, startPoint y: 121, endPoint x: 82, endPoint y: 145, distance: 30.2
drag, startPoint x: 118, startPoint y: 127, endPoint x: 71, endPoint y: 127, distance: 47.3
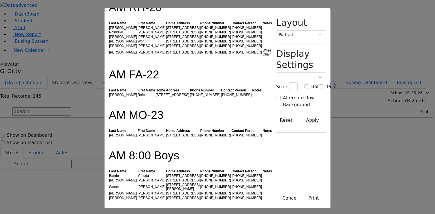
drag, startPoint x: 85, startPoint y: 128, endPoint x: 64, endPoint y: 128, distance: 21.0
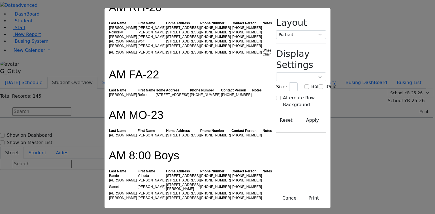
drag, startPoint x: 75, startPoint y: 138, endPoint x: 67, endPoint y: 137, distance: 7.4
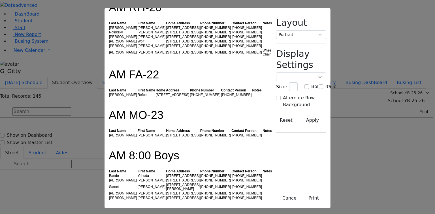
drag, startPoint x: 90, startPoint y: 144, endPoint x: 65, endPoint y: 144, distance: 24.1
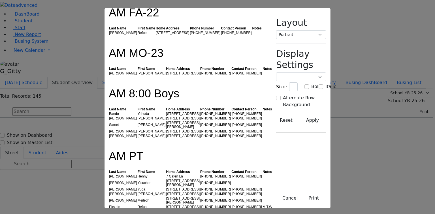
scroll to position [839, 0]
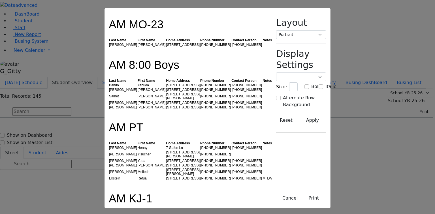
drag, startPoint x: 126, startPoint y: 94, endPoint x: 96, endPoint y: 95, distance: 30.4
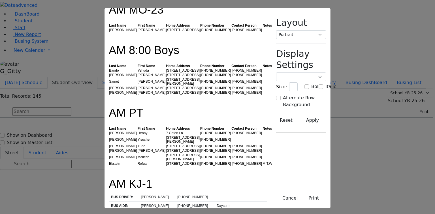
scroll to position [861, 0]
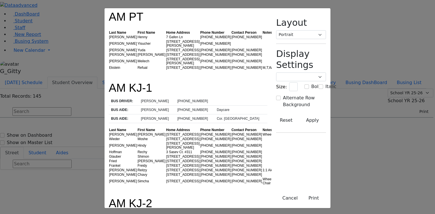
scroll to position [952, 0]
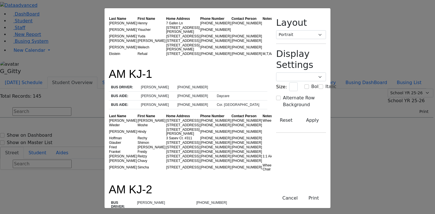
scroll to position [975, 0]
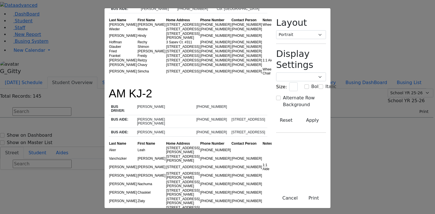
scroll to position [1065, 0]
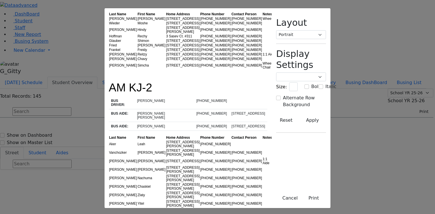
drag, startPoint x: 105, startPoint y: 60, endPoint x: 120, endPoint y: 63, distance: 15.1
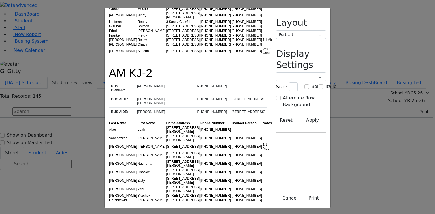
scroll to position [1088, 0]
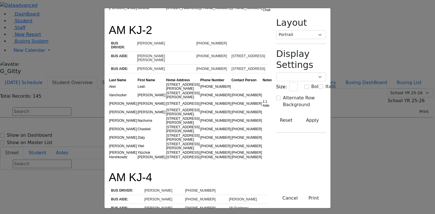
scroll to position [1133, 0]
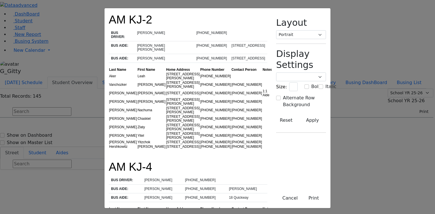
drag, startPoint x: 126, startPoint y: 84, endPoint x: 109, endPoint y: 85, distance: 16.7
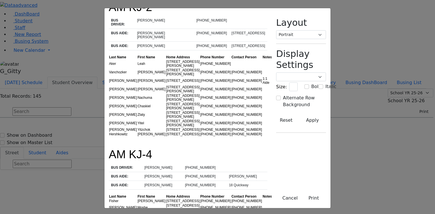
scroll to position [1156, 0]
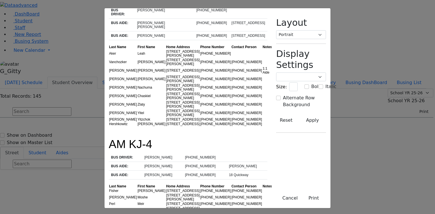
drag, startPoint x: 195, startPoint y: 62, endPoint x: 163, endPoint y: 62, distance: 32.3
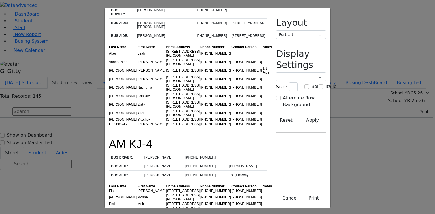
click at [24, 76] on div "AM KJ-3 BUS DRIVER: Mr. Weiss- N (845) 662-4340 BUS AIDE: Henny Rosenfeld (845)…" at bounding box center [217, 107] width 435 height 214
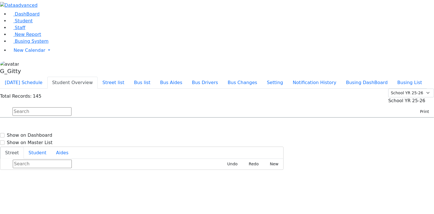
click at [71, 107] on input "text" at bounding box center [41, 111] width 59 height 9
click at [155, 77] on button "Bus list" at bounding box center [142, 83] width 26 height 12
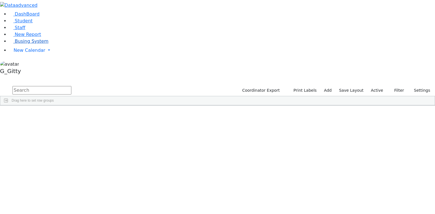
click at [27, 44] on span "Busing System" at bounding box center [32, 41] width 34 height 5
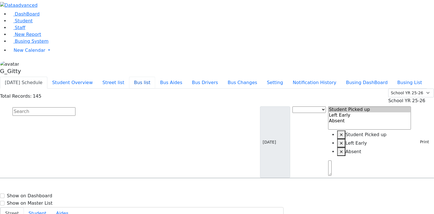
click at [155, 77] on button "Bus list" at bounding box center [142, 83] width 26 height 12
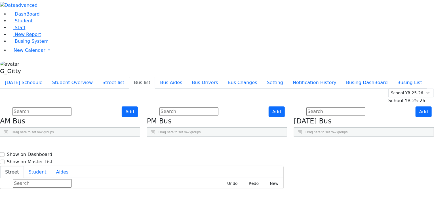
drag, startPoint x: 110, startPoint y: 81, endPoint x: 142, endPoint y: 83, distance: 32.4
click at [70, 137] on div at bounding box center [69, 141] width 2 height 9
drag, startPoint x: 74, startPoint y: 80, endPoint x: 88, endPoint y: 85, distance: 15.3
click at [88, 137] on div "BusNumber Aides Drivers" at bounding box center [63, 146] width 127 height 18
click at [71, 107] on input "text" at bounding box center [41, 111] width 59 height 9
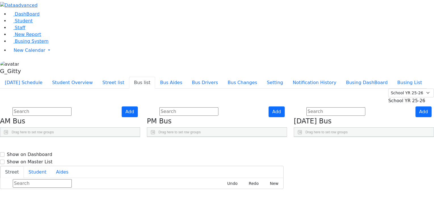
click at [216, 107] on input "text" at bounding box center [188, 111] width 59 height 9
click at [335, 107] on input "text" at bounding box center [335, 111] width 59 height 9
click at [302, 89] on div "Summer YR 25 School YR 25-26 Summer YR 25 School YR 24-25 Summer YR 24 School Y…" at bounding box center [217, 97] width 434 height 16
click at [218, 107] on input "text" at bounding box center [188, 111] width 59 height 9
click at [150, 77] on div "[DATE] Schedule Student Overview Street list Bus list Bus Aides Bus Drivers Bus…" at bounding box center [217, 83] width 434 height 12
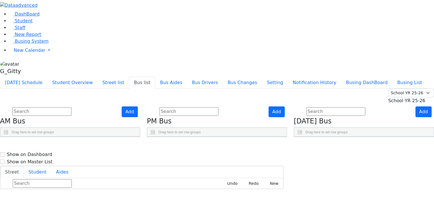
click at [71, 107] on input "text" at bounding box center [41, 111] width 59 height 9
click at [59, 24] on li "Student" at bounding box center [221, 21] width 424 height 7
click at [88, 89] on div "Summer YR 25 School YR 25-26 Summer YR 25 School YR 24-25 Summer YR 24 School Y…" at bounding box center [217, 97] width 434 height 16
click at [71, 107] on input "text" at bounding box center [41, 111] width 59 height 9
click at [215, 107] on input "text" at bounding box center [188, 111] width 59 height 9
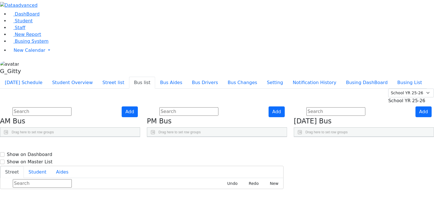
click at [218, 89] on div "Summer YR 25 School YR 25-26 Summer YR 25 School YR 24-25 Summer YR 24 School Y…" at bounding box center [217, 97] width 434 height 16
drag, startPoint x: 321, startPoint y: 49, endPoint x: 322, endPoint y: 42, distance: 6.8
click at [322, 107] on form at bounding box center [329, 112] width 71 height 11
click at [316, 89] on div "Summer YR 25 School YR 25-26 Summer YR 25 School YR 24-25 Summer YR 24 School Y…" at bounding box center [217, 97] width 434 height 16
click at [328, 107] on input "text" at bounding box center [335, 111] width 59 height 9
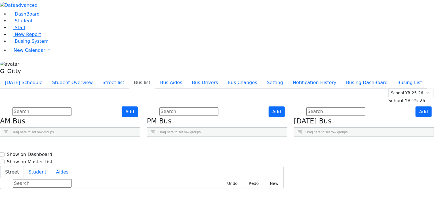
click at [311, 89] on div "Summer YR 25 School YR 25-26 Summer YR 25 School YR 24-25 Summer YR 24 School Y…" at bounding box center [217, 97] width 434 height 16
click at [325, 107] on input "text" at bounding box center [335, 111] width 59 height 9
click at [218, 107] on input "text" at bounding box center [188, 111] width 59 height 9
click at [71, 107] on input "text" at bounding box center [41, 111] width 59 height 9
click at [89, 89] on div "Summer YR 25 School YR 25-26 Summer YR 25 School YR 24-25 Summer YR 24 School Y…" at bounding box center [217, 97] width 434 height 16
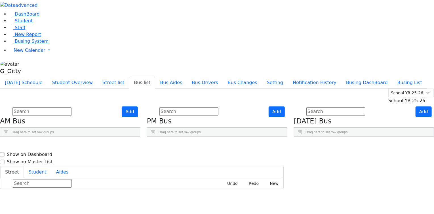
click at [71, 107] on input "text" at bounding box center [41, 111] width 59 height 9
click at [218, 107] on input "text" at bounding box center [188, 111] width 59 height 9
click at [330, 107] on input "text" at bounding box center [335, 111] width 59 height 9
click at [269, 77] on div "[DATE] Schedule Student Overview Street list Bus list Bus Aides Bus Drivers Bus…" at bounding box center [217, 83] width 434 height 12
click at [212, 107] on input "text" at bounding box center [188, 111] width 59 height 9
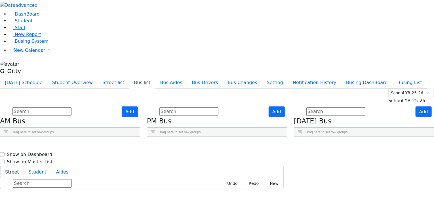
click at [71, 107] on input "text" at bounding box center [41, 111] width 59 height 9
click at [94, 89] on div "Summer YR 25 School YR 25-26 Summer YR 25 School YR 24-25 Summer YR 24 School Y…" at bounding box center [217, 97] width 434 height 16
click at [71, 107] on input "text" at bounding box center [41, 111] width 59 height 9
click at [16, 44] on span "Busing System" at bounding box center [32, 41] width 34 height 5
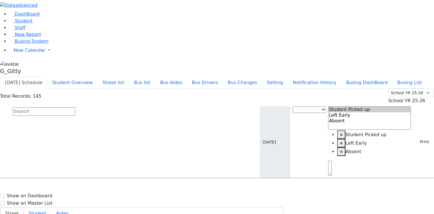
click at [75, 107] on input "text" at bounding box center [43, 111] width 63 height 9
click at [155, 77] on button "Bus list" at bounding box center [142, 83] width 26 height 12
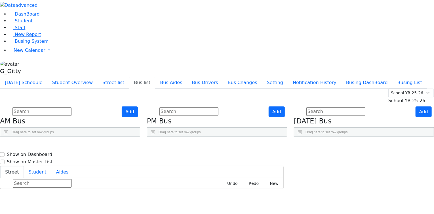
drag, startPoint x: 235, startPoint y: 79, endPoint x: 271, endPoint y: 80, distance: 36.0
click at [271, 137] on div "BusNumber Aides" at bounding box center [216, 146] width 139 height 18
drag, startPoint x: 206, startPoint y: 82, endPoint x: 211, endPoint y: 82, distance: 4.8
click at [211, 137] on div at bounding box center [191, 141] width 72 height 9
drag, startPoint x: 198, startPoint y: 82, endPoint x: 209, endPoint y: 81, distance: 11.3
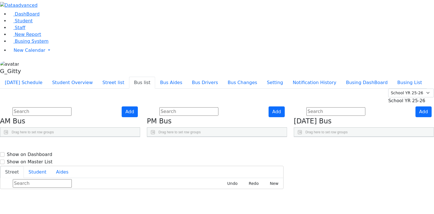
click at [167, 137] on div at bounding box center [166, 141] width 2 height 9
click at [188, 107] on div "Add PM Bus Drag here to set row groups Drag here to set column labels [GEOGRAPH…" at bounding box center [216, 122] width 147 height 31
click at [186, 127] on div "Add PM Bus Drag here to set row groups Drag here to set column labels [GEOGRAPH…" at bounding box center [216, 122] width 147 height 31
click at [186, 117] on div "Add PM Bus Drag here to set row groups Drag here to set column labels [GEOGRAPH…" at bounding box center [216, 122] width 147 height 31
click at [143, 117] on div "Add AM Bus Drag here to set row groups Drag here to set column labels [GEOGRAPH…" at bounding box center [70, 122] width 147 height 31
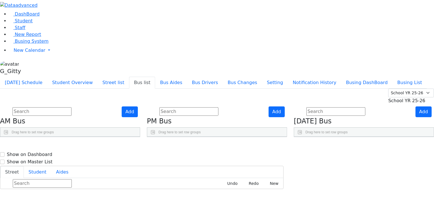
click at [143, 119] on div "Add AM Bus Drag here to set row groups Drag here to set column labels [GEOGRAPH…" at bounding box center [70, 122] width 147 height 31
click at [143, 120] on div "Add AM Bus Drag here to set row groups Drag here to set column labels [GEOGRAPH…" at bounding box center [70, 122] width 147 height 31
drag, startPoint x: 83, startPoint y: 43, endPoint x: 84, endPoint y: 46, distance: 3.3
click at [71, 107] on input "text" at bounding box center [41, 111] width 59 height 9
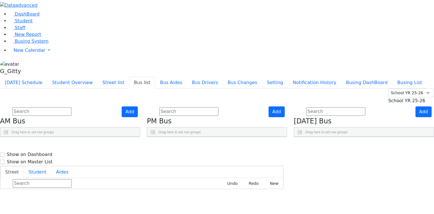
click at [86, 89] on div "Summer YR 25 School YR 25-26 Summer YR 25 School YR 24-25 Summer YR 24 School Y…" at bounding box center [217, 97] width 434 height 16
click at [71, 107] on input "text" at bounding box center [41, 111] width 59 height 9
click at [218, 107] on input "text" at bounding box center [188, 111] width 59 height 9
click at [207, 77] on div "Today's Schedule Student Overview Street list Bus list Bus Aides Bus Drivers Bu…" at bounding box center [217, 83] width 434 height 12
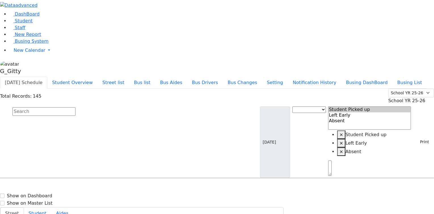
click at [75, 107] on input "text" at bounding box center [43, 111] width 63 height 9
click at [155, 77] on button "Bus list" at bounding box center [142, 83] width 26 height 12
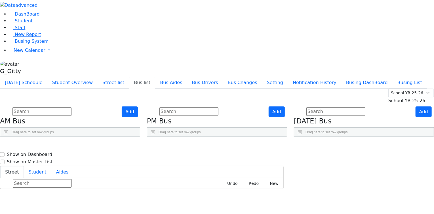
click at [311, 131] on div "Add Friday Bus Drag here to set row groups Drag here to set column labels BusNu…" at bounding box center [363, 122] width 147 height 31
click at [327, 107] on input "text" at bounding box center [335, 111] width 59 height 9
drag, startPoint x: 136, startPoint y: 60, endPoint x: 102, endPoint y: 57, distance: 34.7
click at [102, 117] on h4 "AM Bus" at bounding box center [70, 121] width 140 height 8
click at [131, 117] on h4 "AM Bus" at bounding box center [70, 121] width 140 height 8
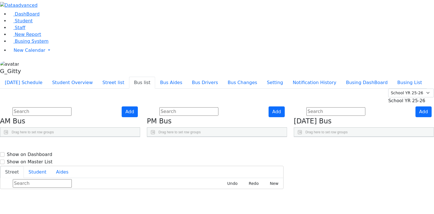
click at [374, 169] on div "Press SPACE to select this row." at bounding box center [356, 176] width 36 height 14
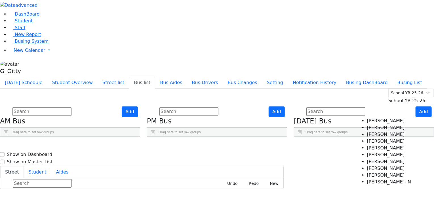
click at [379, 172] on Weiss "[PERSON_NAME]" at bounding box center [389, 175] width 44 height 7
select select "[PERSON_NAME]"
click at [286, 155] on div "MW-16 HA- 17 SC-18 YT-19 RH-20 RV-21 FA-22 PV-24 PT Mr. Rosenberg KJ-1 Chavy We…" at bounding box center [216, 155] width 139 height 0
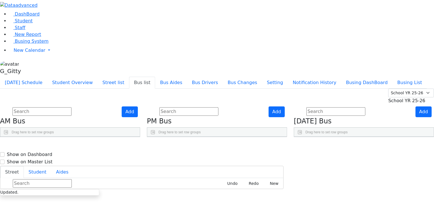
click at [373, 184] on div "Press SPACE to select this row." at bounding box center [356, 191] width 36 height 14
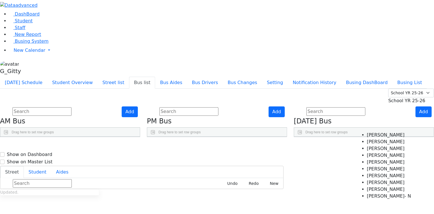
click at [367, 136] on Appel "[PERSON_NAME]" at bounding box center [389, 135] width 44 height 7
select select "[PERSON_NAME]"
click at [369, 140] on Fischer "[PERSON_NAME]" at bounding box center [389, 142] width 44 height 7
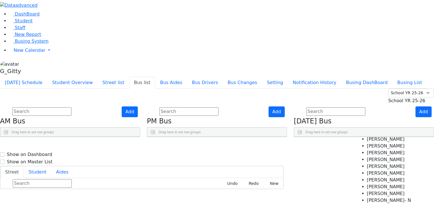
click at [351, 202] on span "×" at bounding box center [350, 204] width 2 height 4
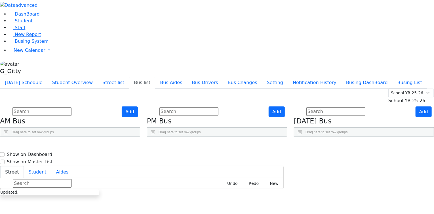
click at [310, 137] on div "Add Friday Bus Drag here to set row groups Drag here to set column labels BusNu…" at bounding box center [363, 122] width 147 height 31
click at [367, 198] on div "Press SPACE to select this row." at bounding box center [356, 205] width 36 height 14
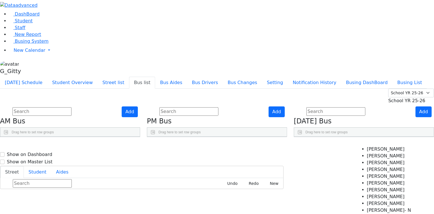
click at [375, 194] on Weinberger "[PERSON_NAME]" at bounding box center [389, 197] width 44 height 7
select select "[PERSON_NAME]"
click at [290, 137] on div "Add PM Bus Drag here to set row groups Drag here to set column labels BusNumber" at bounding box center [216, 122] width 147 height 31
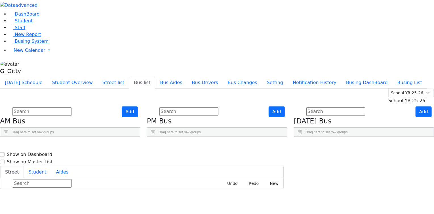
click at [310, 107] on div "Add Friday Bus Drag here to set row groups Drag here to set column labels BusNu…" at bounding box center [363, 122] width 147 height 31
click at [219, 77] on div "Today's Schedule Student Overview Street list Bus list Bus Aides Bus Drivers Bu…" at bounding box center [217, 83] width 434 height 12
click at [209, 107] on input "text" at bounding box center [188, 111] width 59 height 9
click at [143, 137] on div "Add AM Bus Drag here to set row groups Drag here to set column labels BusNumber" at bounding box center [70, 122] width 147 height 31
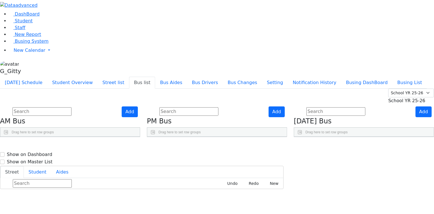
scroll to position [0, 0]
click at [143, 137] on div "Add AM Bus Drag here to set row groups Drag here to set column labels BusNumber" at bounding box center [70, 122] width 147 height 31
click at [97, 77] on button "Student Overview" at bounding box center [72, 83] width 50 height 12
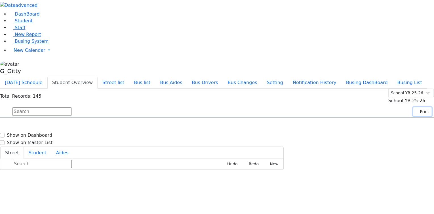
click at [416, 107] on button "Print" at bounding box center [422, 111] width 18 height 9
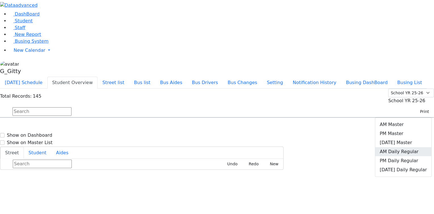
click at [409, 147] on link "AM Daily Regular" at bounding box center [403, 151] width 56 height 9
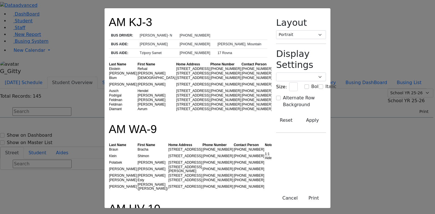
click at [109, 24] on h1 "AM KJ-3" at bounding box center [188, 18] width 159 height 21
drag, startPoint x: 77, startPoint y: 26, endPoint x: 82, endPoint y: 25, distance: 5.7
click at [109, 26] on h1 "AM KJ-3" at bounding box center [188, 18] width 159 height 21
drag, startPoint x: 71, startPoint y: 32, endPoint x: 114, endPoint y: 33, distance: 43.4
click at [114, 33] on tr "BUS DRIVER: Mr. Weiss- N (845) 662-4340" at bounding box center [188, 35] width 159 height 9
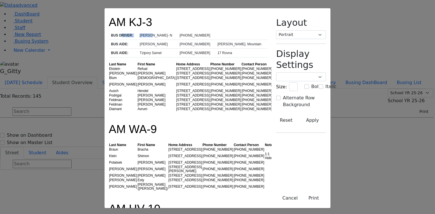
click at [137, 32] on td "[PERSON_NAME]- N" at bounding box center [157, 35] width 40 height 9
click at [137, 33] on td "[PERSON_NAME]- N" at bounding box center [157, 35] width 40 height 9
click at [177, 33] on td "[PHONE_NUMBER]" at bounding box center [196, 35] width 38 height 9
click at [109, 40] on th "BUS AIDE:" at bounding box center [123, 44] width 29 height 9
click at [137, 40] on td "[PERSON_NAME]" at bounding box center [157, 44] width 40 height 9
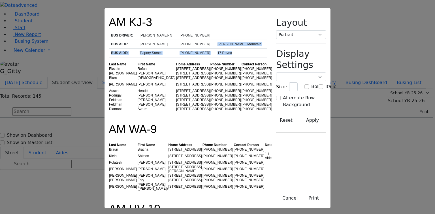
drag, startPoint x: 213, startPoint y: 38, endPoint x: 240, endPoint y: 41, distance: 27.0
click at [240, 41] on tbody "BUS DRIVER: Mr. Weiss- N (845) 662-4340 BUS AIDE: Henny Rosenfeld (845) 655-792…" at bounding box center [188, 44] width 159 height 26
click at [238, 49] on td "17 Rovna" at bounding box center [241, 53] width 52 height 9
click at [221, 40] on td "[PERSON_NAME]. Mountain" at bounding box center [241, 44] width 52 height 9
click at [137, 49] on td "Tzipory Samet" at bounding box center [157, 53] width 40 height 9
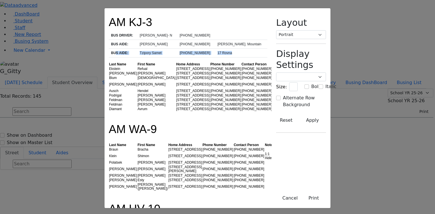
drag, startPoint x: 64, startPoint y: 44, endPoint x: 84, endPoint y: 47, distance: 20.3
click at [109, 49] on th "BUS AIDE:" at bounding box center [123, 53] width 29 height 9
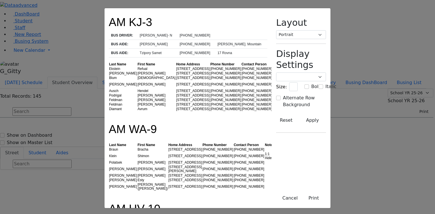
click at [109, 67] on td "Ekstein" at bounding box center [123, 69] width 29 height 5
click at [273, 67] on td "F" at bounding box center [282, 69] width 18 height 5
click at [109, 71] on td "[PERSON_NAME]" at bounding box center [123, 73] width 29 height 5
click at [273, 80] on div "Wheel Chair" at bounding box center [281, 84] width 17 height 8
click at [109, 71] on td "[PERSON_NAME]" at bounding box center [123, 73] width 29 height 5
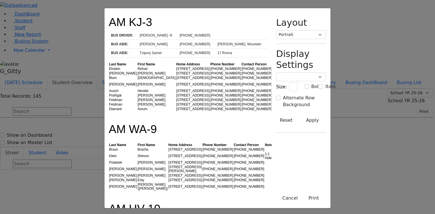
drag, startPoint x: 123, startPoint y: 62, endPoint x: 128, endPoint y: 75, distance: 13.7
click at [176, 71] on td "[STREET_ADDRESS]" at bounding box center [193, 73] width 34 height 5
drag, startPoint x: 129, startPoint y: 77, endPoint x: 130, endPoint y: 80, distance: 3.6
click at [129, 78] on tbody "Ekstein Refual 12 Ruzhin Rd. #101 (845) 783-2729 (845) 248-8464 F Fuchs Raphael…" at bounding box center [199, 89] width 181 height 45
click at [176, 102] on td "[STREET_ADDRESS]" at bounding box center [193, 104] width 34 height 5
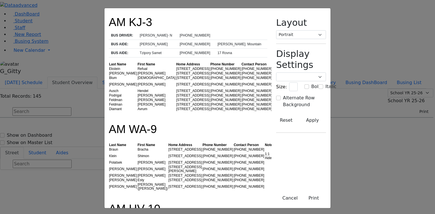
click at [176, 102] on td "[STREET_ADDRESS]" at bounding box center [193, 104] width 34 height 5
click at [176, 107] on td "[STREET_ADDRESS]" at bounding box center [193, 109] width 34 height 5
click at [137, 98] on td "[PERSON_NAME]" at bounding box center [156, 100] width 39 height 5
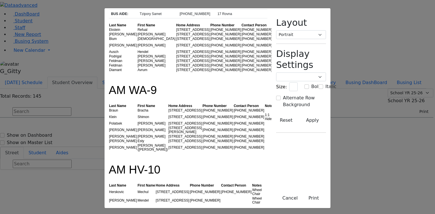
scroll to position [45, 0]
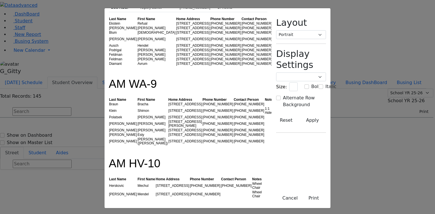
click at [109, 78] on h1 "AM WA-9" at bounding box center [188, 80] width 159 height 21
drag, startPoint x: 85, startPoint y: 78, endPoint x: 72, endPoint y: 75, distance: 13.3
click at [109, 75] on h1 "AM WA-9" at bounding box center [188, 80] width 159 height 21
click at [109, 102] on td "Braun" at bounding box center [123, 104] width 29 height 5
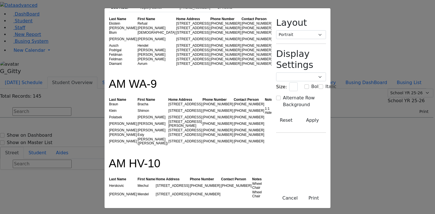
click at [109, 137] on td "[PERSON_NAME]" at bounding box center [123, 141] width 29 height 9
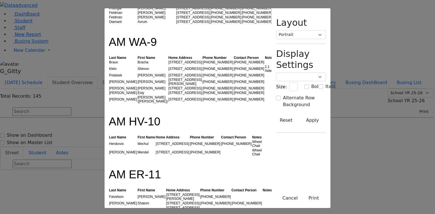
scroll to position [136, 0]
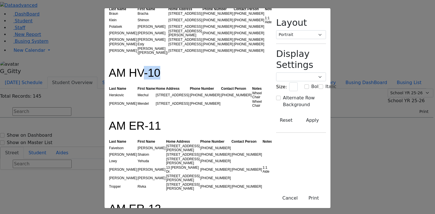
drag, startPoint x: 87, startPoint y: 54, endPoint x: 77, endPoint y: 54, distance: 9.9
click at [109, 59] on h1 "AM HV-10" at bounding box center [188, 69] width 159 height 21
click at [109, 91] on td "Herskovic" at bounding box center [123, 95] width 29 height 9
click at [109, 99] on td "[PERSON_NAME]" at bounding box center [123, 103] width 29 height 9
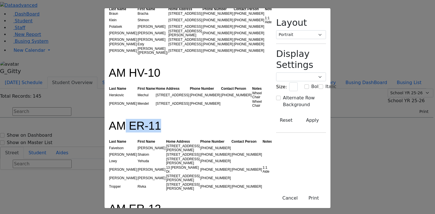
drag, startPoint x: 86, startPoint y: 96, endPoint x: 69, endPoint y: 97, distance: 16.8
click at [109, 112] on h1 "AM ER-11" at bounding box center [188, 122] width 159 height 21
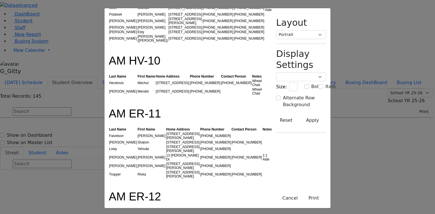
scroll to position [159, 0]
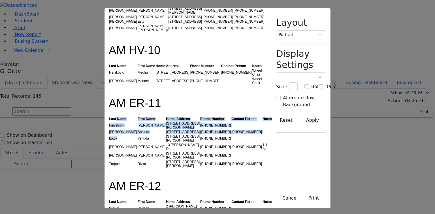
drag, startPoint x: 68, startPoint y: 84, endPoint x: 74, endPoint y: 104, distance: 20.5
click at [109, 117] on table "Last Name First Name Home Address Phone Number Contact Person Notes Faivelson S…" at bounding box center [191, 143] width 164 height 52
click at [109, 134] on td "Lowy" at bounding box center [123, 138] width 29 height 9
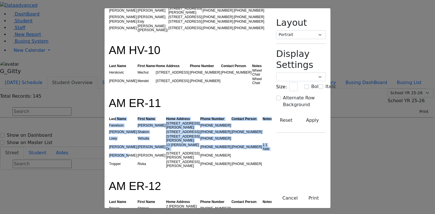
drag, startPoint x: 67, startPoint y: 84, endPoint x: 76, endPoint y: 112, distance: 29.7
click at [109, 117] on table "Last Name First Name Home Address Phone Number Contact Person Notes Faivelson S…" at bounding box center [191, 143] width 164 height 52
click at [109, 151] on td "[PERSON_NAME]" at bounding box center [123, 155] width 29 height 9
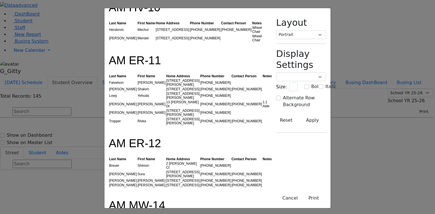
scroll to position [204, 0]
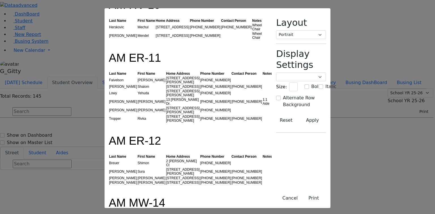
click at [109, 154] on th "Last Name" at bounding box center [123, 156] width 29 height 5
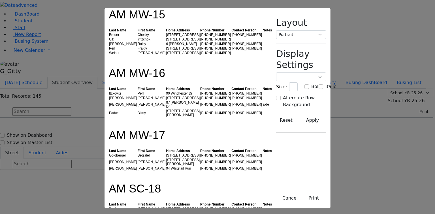
scroll to position [453, 0]
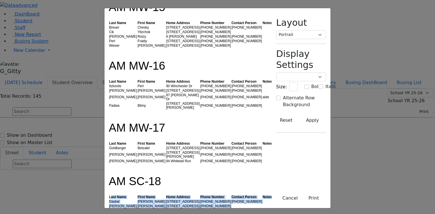
drag, startPoint x: 65, startPoint y: 111, endPoint x: 74, endPoint y: 139, distance: 30.0
click at [109, 195] on table "Last Name First Name Home Address Phone Number Contact Person Notes Daskal Abra…" at bounding box center [191, 215] width 164 height 40
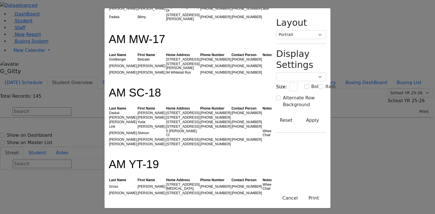
scroll to position [544, 0]
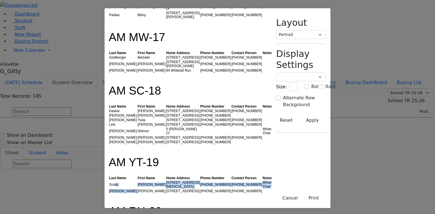
drag, startPoint x: 68, startPoint y: 93, endPoint x: 90, endPoint y: 96, distance: 22.0
click at [109, 180] on tbody "Gross Tovya 52 Tora Road. (914) 244-9011 (845) 743-4670 Wheel Chair Teitelbaum …" at bounding box center [191, 186] width 164 height 13
click at [137, 189] on td "[PERSON_NAME]" at bounding box center [151, 191] width 29 height 5
click at [109, 189] on td "[PERSON_NAME]" at bounding box center [123, 191] width 29 height 5
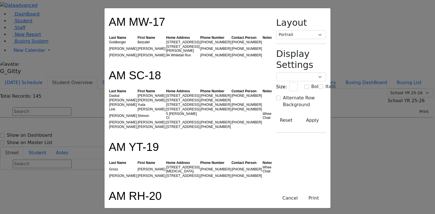
scroll to position [567, 0]
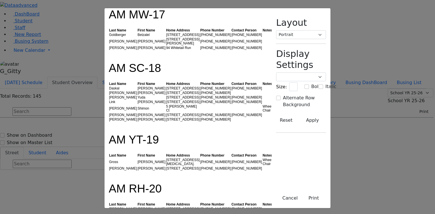
click at [109, 175] on h1 "AM RH-20" at bounding box center [188, 185] width 159 height 21
drag, startPoint x: 62, startPoint y: 105, endPoint x: 80, endPoint y: 136, distance: 35.5
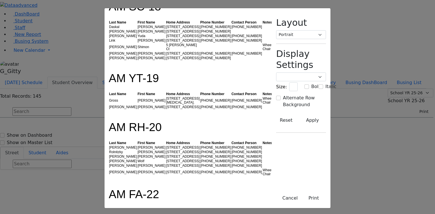
scroll to position [635, 0]
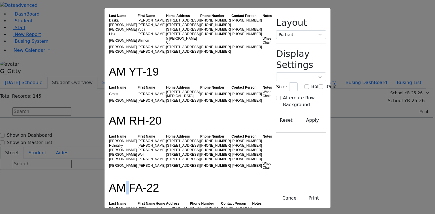
click at [109, 174] on h1 "AM FA-22" at bounding box center [188, 184] width 159 height 21
click at [109, 206] on td "[PERSON_NAME]" at bounding box center [123, 208] width 29 height 5
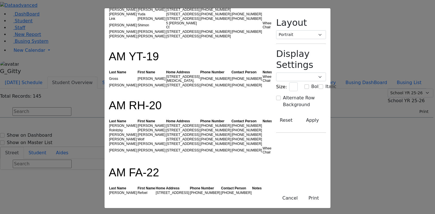
scroll to position [657, 0]
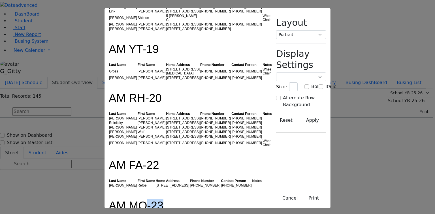
drag, startPoint x: 86, startPoint y: 102, endPoint x: 78, endPoint y: 102, distance: 8.2
click at [109, 192] on h1 "AM MO-23" at bounding box center [188, 202] width 159 height 21
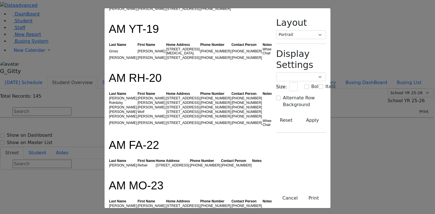
scroll to position [703, 0]
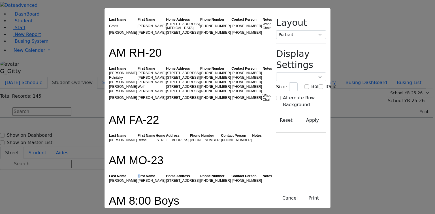
click at [137, 174] on th "First Name" at bounding box center [151, 176] width 29 height 5
drag, startPoint x: 63, startPoint y: 92, endPoint x: 91, endPoint y: 90, distance: 28.1
click at [109, 187] on h1 "AM 8:00 Boys" at bounding box center [188, 197] width 159 height 21
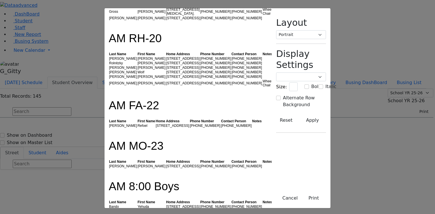
scroll to position [725, 0]
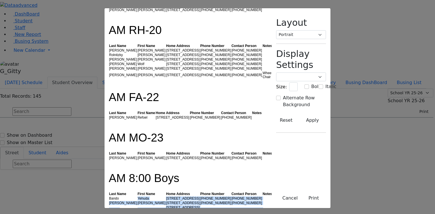
drag, startPoint x: 72, startPoint y: 87, endPoint x: 88, endPoint y: 108, distance: 26.6
click at [109, 196] on tbody "Bando Yehuda 13 Fillmore Ct #105 (845) 782-1605 (845) 492-9570 Roth Jacob 4 Lei…" at bounding box center [191, 209] width 164 height 27
drag, startPoint x: 78, startPoint y: 89, endPoint x: 83, endPoint y: 105, distance: 17.1
click at [109, 196] on tbody "Bando Yehuda 13 Fillmore Ct #105 (845) 782-1605 (845) 492-9570 Roth Jacob 4 Lei…" at bounding box center [191, 209] width 164 height 27
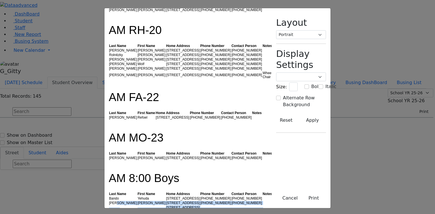
click at [109, 214] on td "[PERSON_NAME]" at bounding box center [123, 216] width 29 height 5
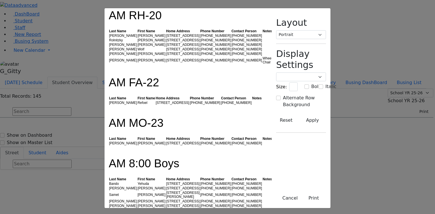
scroll to position [748, 0]
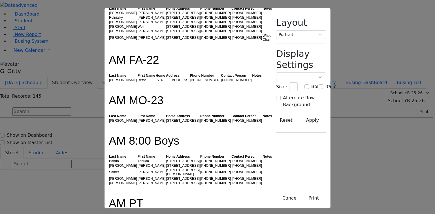
scroll to position [771, 0]
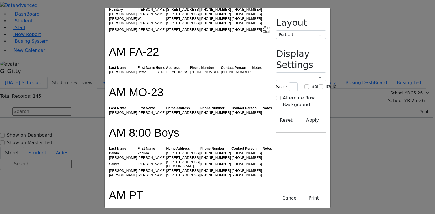
drag, startPoint x: 67, startPoint y: 98, endPoint x: 76, endPoint y: 99, distance: 8.6
click at [109, 214] on td "[PERSON_NAME]" at bounding box center [123, 216] width 29 height 5
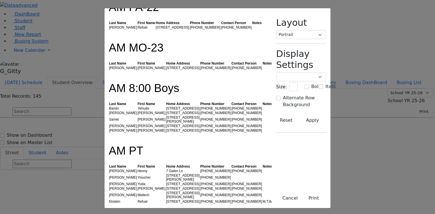
scroll to position [816, 0]
click at [109, 199] on td "Ekstein" at bounding box center [123, 201] width 29 height 5
click at [109, 203] on div at bounding box center [188, 205] width 159 height 4
click at [109, 190] on td "[PERSON_NAME]" at bounding box center [123, 194] width 29 height 9
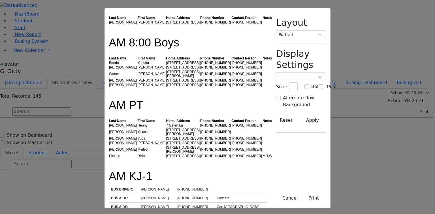
scroll to position [861, 0]
click at [185, 185] on td "[PHONE_NUMBER]" at bounding box center [194, 189] width 39 height 9
click at [109, 194] on th "BUS AIDE:" at bounding box center [124, 198] width 30 height 9
click at [139, 194] on td "[PERSON_NAME]" at bounding box center [157, 198] width 37 height 9
drag, startPoint x: 235, startPoint y: 66, endPoint x: 228, endPoint y: 67, distance: 7.7
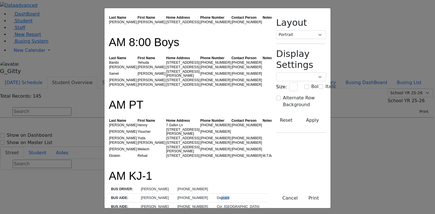
click at [228, 194] on td "Daycare" at bounding box center [240, 198] width 53 height 9
click at [139, 203] on td "[PERSON_NAME]" at bounding box center [157, 207] width 37 height 9
click at [232, 203] on td "Cor. [GEOGRAPHIC_DATA]" at bounding box center [240, 207] width 53 height 9
drag, startPoint x: 73, startPoint y: 89, endPoint x: 64, endPoint y: 91, distance: 8.9
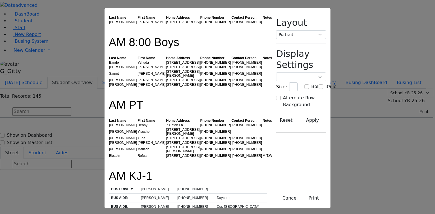
drag, startPoint x: 116, startPoint y: 121, endPoint x: 121, endPoint y: 136, distance: 16.0
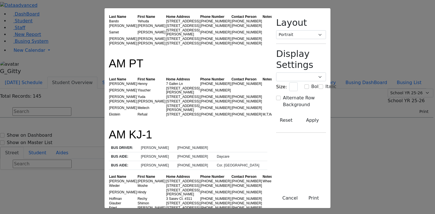
scroll to position [907, 0]
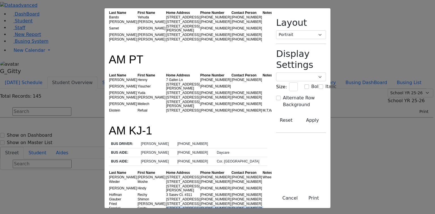
click at [200, 211] on td "[PHONE_NUMBER]" at bounding box center [215, 213] width 31 height 5
drag, startPoint x: 255, startPoint y: 92, endPoint x: 242, endPoint y: 92, distance: 13.0
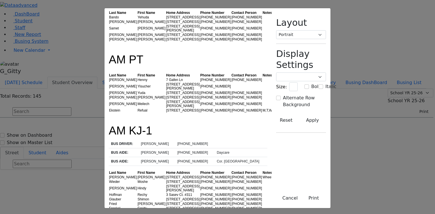
scroll to position [975, 0]
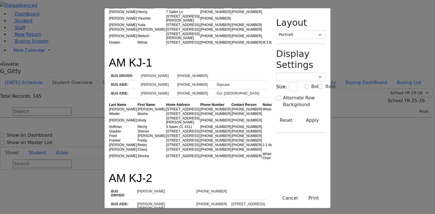
click at [109, 187] on th "BUS DRIVER:" at bounding box center [122, 193] width 26 height 13
click at [135, 213] on td "[PERSON_NAME]" at bounding box center [164, 217] width 59 height 9
click at [135, 200] on td "[PERSON_NAME] [PERSON_NAME]" at bounding box center [164, 206] width 59 height 13
click at [135, 213] on td "[PERSON_NAME]" at bounding box center [164, 217] width 59 height 9
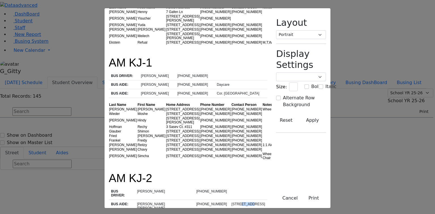
drag, startPoint x: 248, startPoint y: 55, endPoint x: 239, endPoint y: 51, distance: 10.2
click at [239, 200] on td "[STREET_ADDRESS]" at bounding box center [248, 206] width 38 height 13
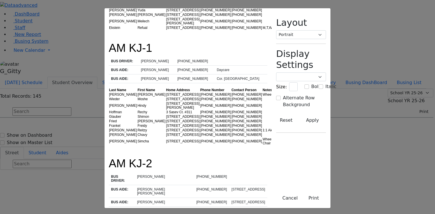
scroll to position [997, 0]
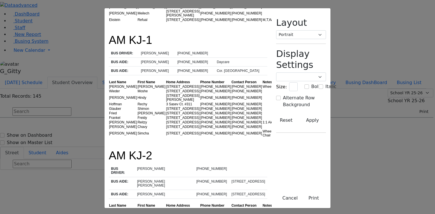
drag, startPoint x: 114, startPoint y: 61, endPoint x: 115, endPoint y: 66, distance: 4.7
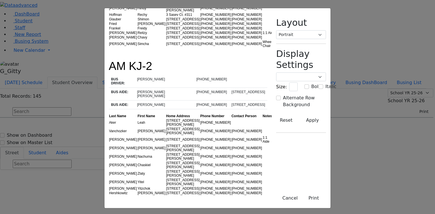
scroll to position [1088, 0]
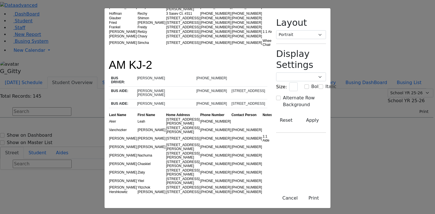
drag, startPoint x: 110, startPoint y: 42, endPoint x: 115, endPoint y: 42, distance: 4.8
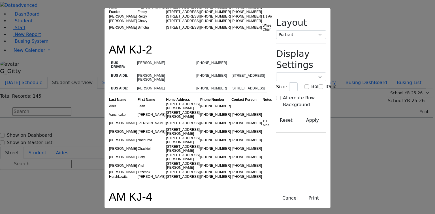
scroll to position [1111, 0]
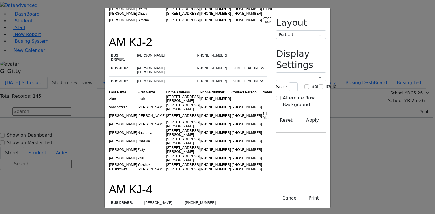
drag, startPoint x: 122, startPoint y: 52, endPoint x: 122, endPoint y: 57, distance: 5.1
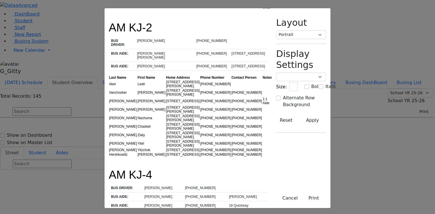
scroll to position [1133, 0]
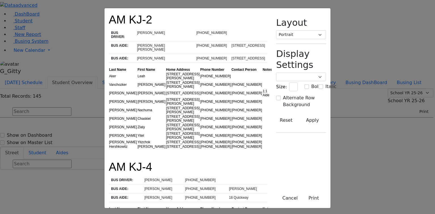
drag, startPoint x: 67, startPoint y: 66, endPoint x: 71, endPoint y: 76, distance: 10.9
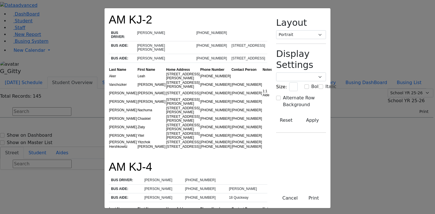
drag, startPoint x: 342, startPoint y: 197, endPoint x: 337, endPoint y: 194, distance: 5.7
click at [301, 196] on button "Cancel" at bounding box center [290, 198] width 23 height 11
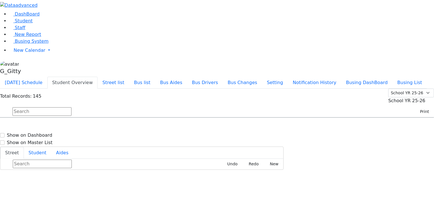
click at [71, 107] on input "text" at bounding box center [41, 111] width 59 height 9
drag, startPoint x: 216, startPoint y: 7, endPoint x: 216, endPoint y: 11, distance: 4.0
click at [187, 77] on button "Bus Aides" at bounding box center [171, 83] width 32 height 12
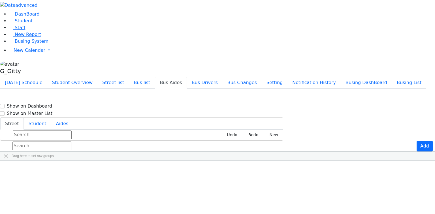
scroll to position [22, 0]
click at [280, 191] on div "75 Bakertown" at bounding box center [251, 198] width 97 height 14
type input "6 [GEOGRAPHIC_DATA]"
click at [24, 77] on aside "DashBoard Student Staff New Report Busing System" at bounding box center [217, 38] width 435 height 77
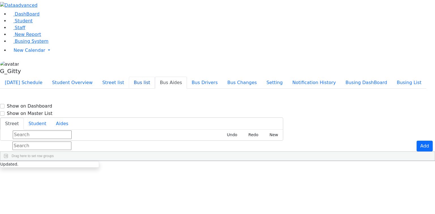
click at [155, 77] on button "Bus list" at bounding box center [142, 83] width 26 height 12
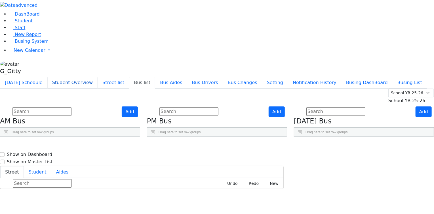
click at [97, 77] on button "Student Overview" at bounding box center [72, 83] width 50 height 12
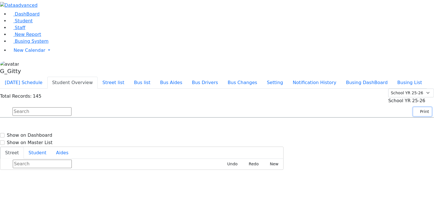
click at [417, 107] on button "Print" at bounding box center [422, 111] width 18 height 9
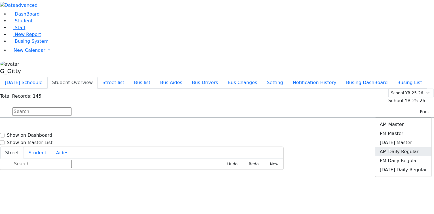
click at [411, 147] on link "AM Daily Regular" at bounding box center [403, 151] width 56 height 9
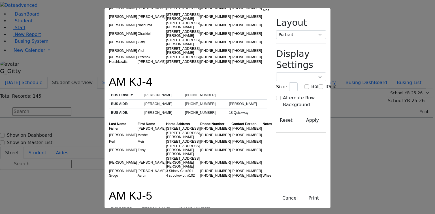
scroll to position [1156, 0]
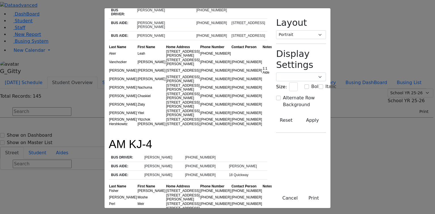
drag, startPoint x: 148, startPoint y: 67, endPoint x: 198, endPoint y: 65, distance: 49.9
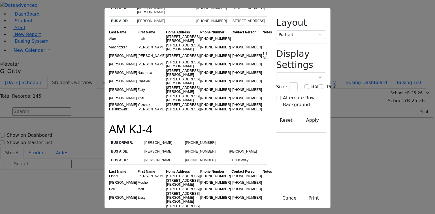
scroll to position [1179, 0]
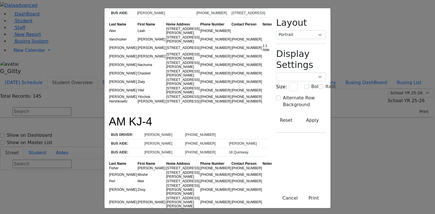
drag, startPoint x: 106, startPoint y: 72, endPoint x: 107, endPoint y: 75, distance: 3.1
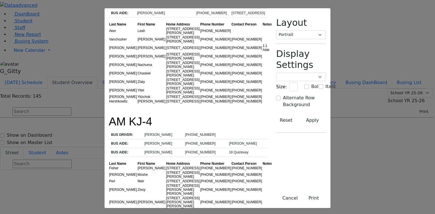
drag, startPoint x: 107, startPoint y: 76, endPoint x: 107, endPoint y: 80, distance: 4.5
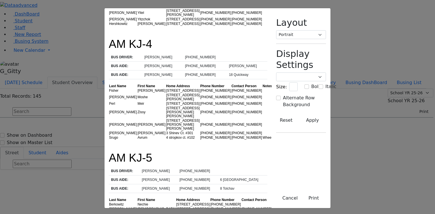
scroll to position [1269, 0]
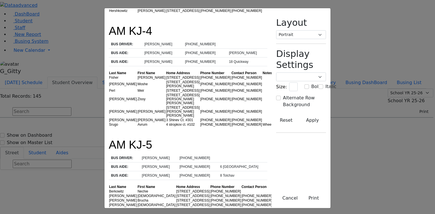
drag, startPoint x: 254, startPoint y: 57, endPoint x: 229, endPoint y: 58, distance: 25.0
click at [301, 198] on button "Cancel" at bounding box center [290, 198] width 23 height 11
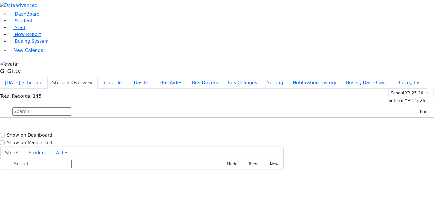
click at [71, 107] on input "text" at bounding box center [41, 111] width 59 height 9
drag, startPoint x: 218, startPoint y: 11, endPoint x: 197, endPoint y: 26, distance: 25.2
click at [187, 77] on button "Bus Aides" at bounding box center [171, 83] width 32 height 12
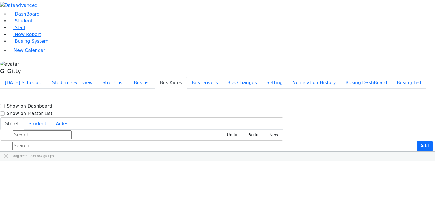
scroll to position [91, 0]
type input "12 Austra"
click at [44, 77] on aside "DashBoard Student Staff New Report Busing System" at bounding box center [217, 38] width 435 height 77
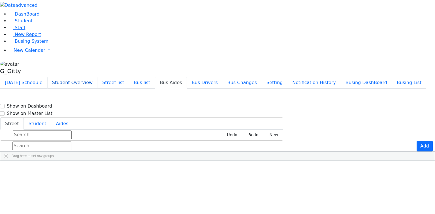
click at [97, 77] on button "Student Overview" at bounding box center [72, 83] width 50 height 12
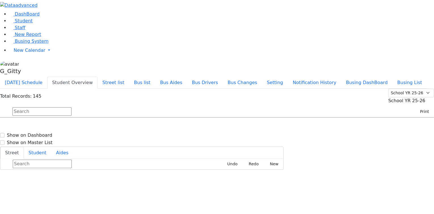
click at [71, 107] on input "text" at bounding box center [41, 111] width 59 height 9
click at [413, 107] on button "Print" at bounding box center [422, 111] width 18 height 9
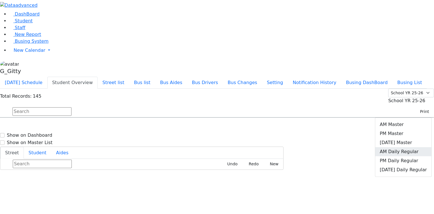
drag, startPoint x: 413, startPoint y: 79, endPoint x: 409, endPoint y: 77, distance: 4.1
click at [412, 147] on link "AM Daily Regular" at bounding box center [403, 151] width 56 height 9
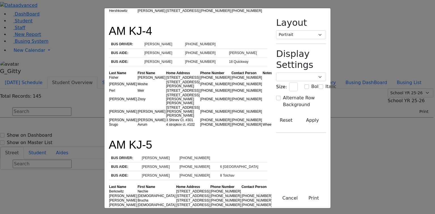
click at [301, 197] on button "Cancel" at bounding box center [290, 198] width 23 height 11
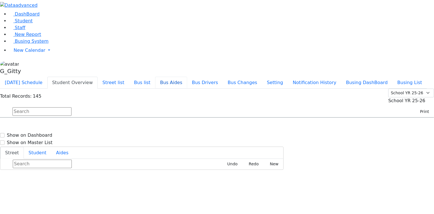
click at [187, 77] on button "Bus Aides" at bounding box center [171, 83] width 32 height 12
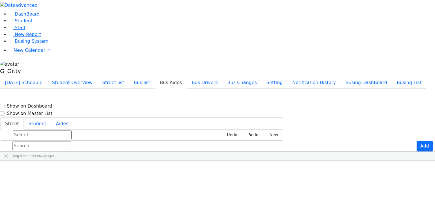
scroll to position [0, 0]
type input "Meron Cor. [GEOGRAPHIC_DATA]"
click at [25, 77] on aside "DashBoard Student Staff New Report Busing System" at bounding box center [217, 38] width 435 height 77
click at [71, 142] on input "text" at bounding box center [41, 146] width 59 height 9
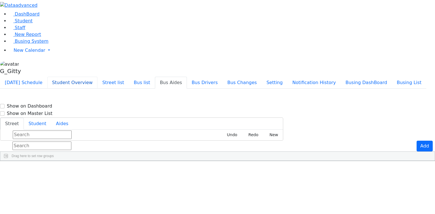
click at [97, 77] on button "Student Overview" at bounding box center [72, 83] width 50 height 12
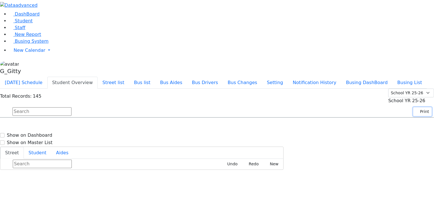
click at [415, 110] on use "button" at bounding box center [415, 110] width 0 height 0
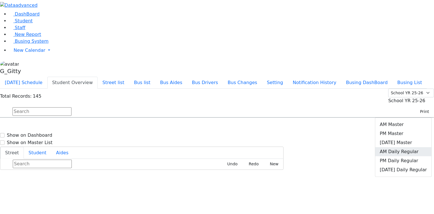
drag, startPoint x: 410, startPoint y: 79, endPoint x: 398, endPoint y: 75, distance: 12.5
click at [410, 147] on link "AM Daily Regular" at bounding box center [403, 151] width 56 height 9
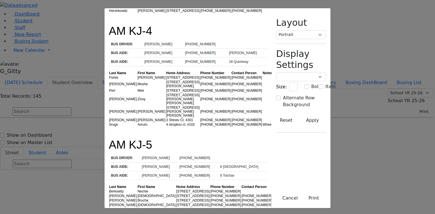
drag, startPoint x: 88, startPoint y: 66, endPoint x: 100, endPoint y: 62, distance: 13.0
drag, startPoint x: 225, startPoint y: 93, endPoint x: 184, endPoint y: 99, distance: 41.8
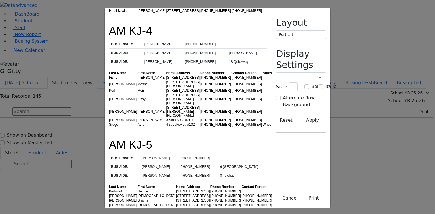
drag, startPoint x: 110, startPoint y: 107, endPoint x: 108, endPoint y: 150, distance: 43.1
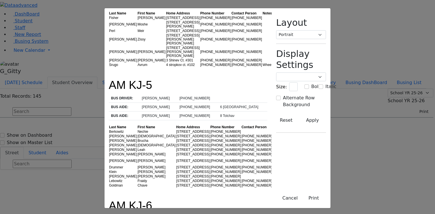
scroll to position [1337, 0]
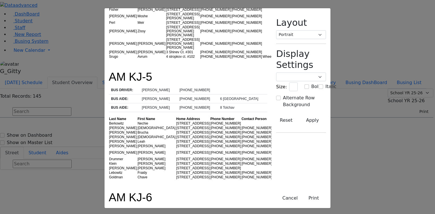
drag, startPoint x: 227, startPoint y: 108, endPoint x: 214, endPoint y: 106, distance: 12.7
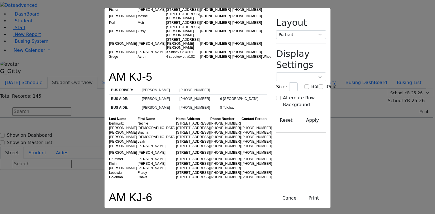
drag, startPoint x: 110, startPoint y: 114, endPoint x: 225, endPoint y: 116, distance: 115.0
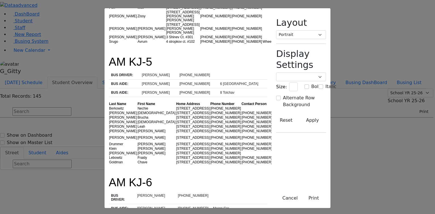
scroll to position [1360, 0]
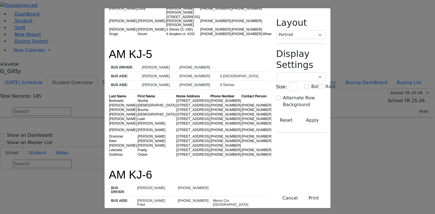
drag, startPoint x: 124, startPoint y: 104, endPoint x: 122, endPoint y: 110, distance: 5.8
drag, startPoint x: 124, startPoint y: 129, endPoint x: 142, endPoint y: 154, distance: 31.0
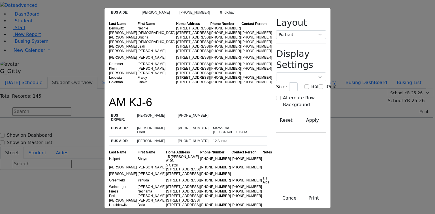
scroll to position [1437, 0]
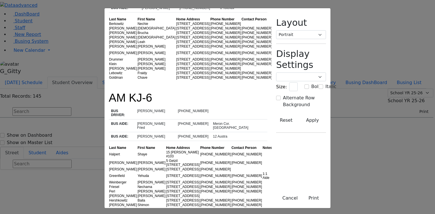
drag, startPoint x: 112, startPoint y: 99, endPoint x: 130, endPoint y: 111, distance: 21.8
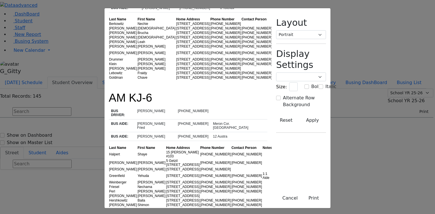
drag, startPoint x: 122, startPoint y: 111, endPoint x: 145, endPoint y: 113, distance: 22.4
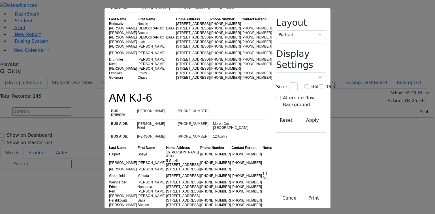
drag, startPoint x: 124, startPoint y: 181, endPoint x: 122, endPoint y: 186, distance: 5.3
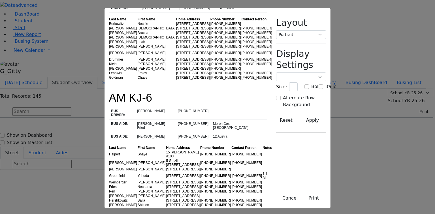
drag, startPoint x: 121, startPoint y: 194, endPoint x: 148, endPoint y: 183, distance: 29.2
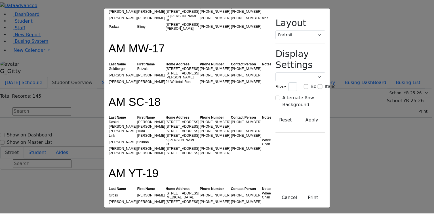
scroll to position [530, 0]
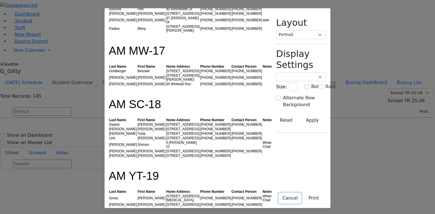
click at [301, 197] on button "Cancel" at bounding box center [290, 198] width 23 height 11
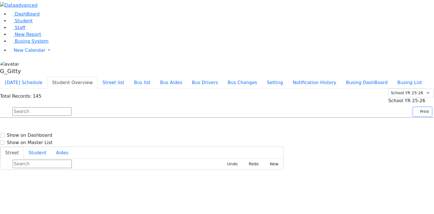
click at [418, 107] on button "Print" at bounding box center [422, 111] width 18 height 9
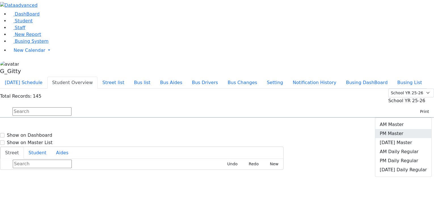
click at [405, 129] on link "PM Master" at bounding box center [403, 133] width 56 height 9
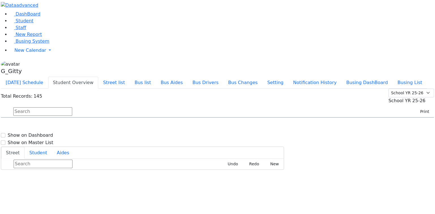
scroll to position [0, 0]
click at [416, 107] on button "Print" at bounding box center [422, 111] width 18 height 9
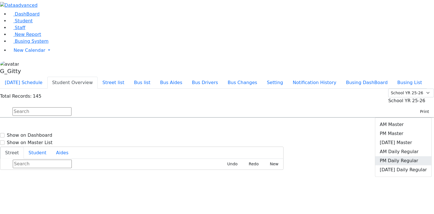
click at [410, 156] on link "PM Daily Regular" at bounding box center [403, 160] width 56 height 9
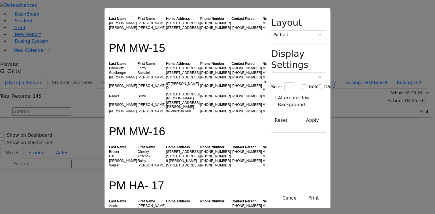
click at [109, 159] on td "[PERSON_NAME]" at bounding box center [123, 161] width 29 height 5
click at [109, 163] on td "Weiser" at bounding box center [123, 165] width 29 height 5
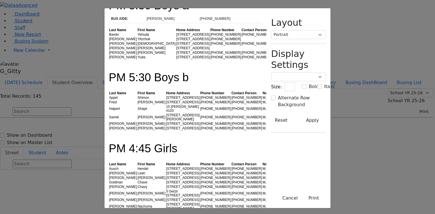
scroll to position [1301, 0]
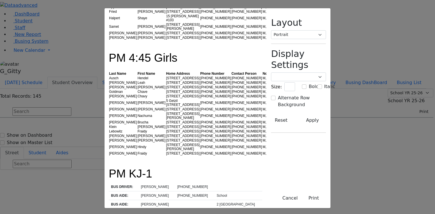
scroll to position [1369, 0]
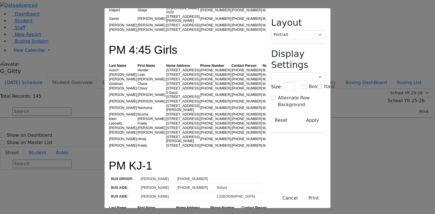
drag, startPoint x: 69, startPoint y: 31, endPoint x: 151, endPoint y: 79, distance: 95.5
drag, startPoint x: 144, startPoint y: 60, endPoint x: 118, endPoint y: 56, distance: 26.0
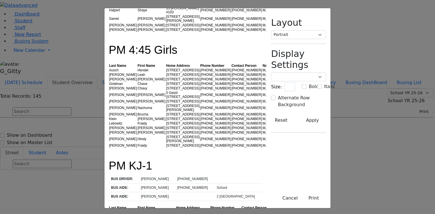
drag, startPoint x: 163, startPoint y: 66, endPoint x: 129, endPoint y: 62, distance: 33.7
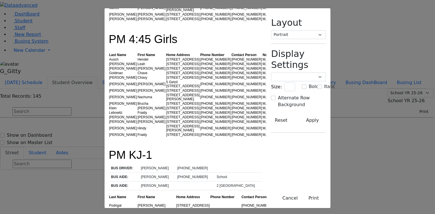
scroll to position [1414, 0]
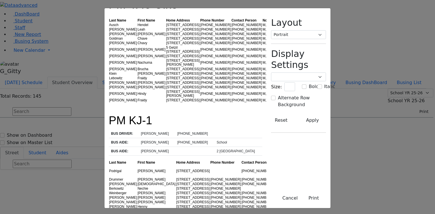
drag, startPoint x: 112, startPoint y: 92, endPoint x: 149, endPoint y: 140, distance: 60.6
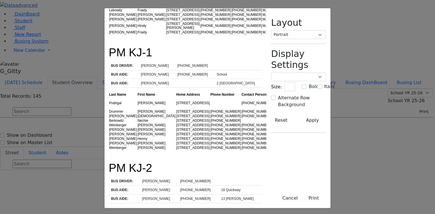
scroll to position [1482, 0]
drag, startPoint x: 89, startPoint y: 122, endPoint x: 122, endPoint y: 150, distance: 43.4
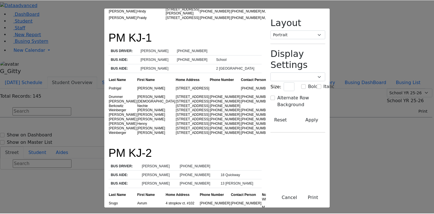
scroll to position [1505, 0]
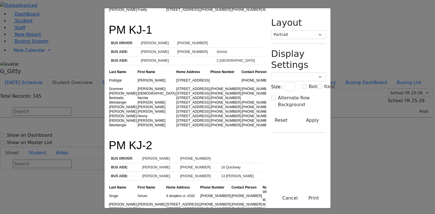
drag, startPoint x: 63, startPoint y: 97, endPoint x: 141, endPoint y: 145, distance: 91.6
click at [301, 197] on button "Cancel" at bounding box center [290, 198] width 23 height 11
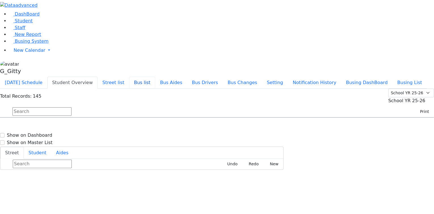
click at [155, 77] on button "Bus list" at bounding box center [142, 83] width 26 height 12
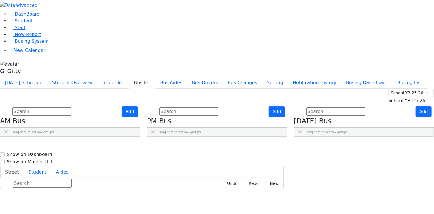
click at [201, 188] on span "Chaya Sury Fried," at bounding box center [179, 191] width 43 height 6
select select "[PERSON_NAME] Fried"
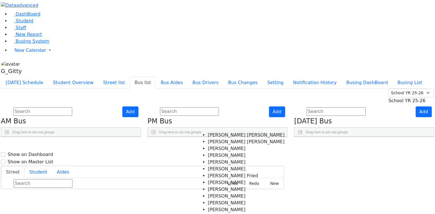
scroll to position [23, 0]
click at [213, 200] on Sofer "[PERSON_NAME]" at bounding box center [245, 203] width 77 height 7
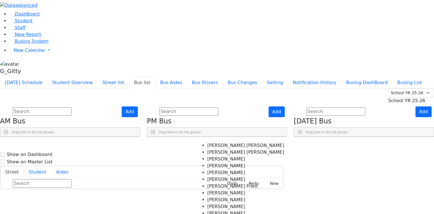
click at [168, 208] on span "×" at bounding box center [167, 210] width 2 height 4
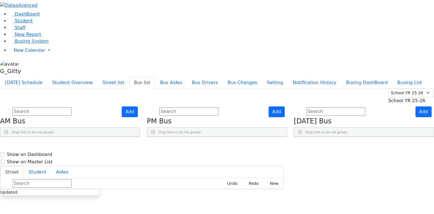
click at [143, 129] on div "Add AM Bus Drag here to set row groups Drag here to set column labels BusNumber" at bounding box center [70, 122] width 147 height 31
click at [97, 77] on button "Student Overview" at bounding box center [72, 83] width 50 height 12
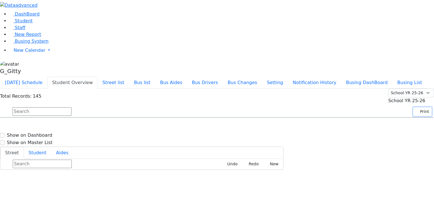
drag, startPoint x: 421, startPoint y: 46, endPoint x: 418, endPoint y: 50, distance: 5.5
click at [420, 107] on button "Print" at bounding box center [422, 111] width 18 height 9
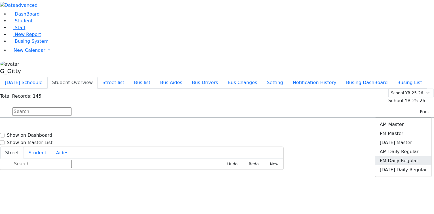
drag, startPoint x: 408, startPoint y: 86, endPoint x: 405, endPoint y: 84, distance: 3.8
click at [408, 156] on link "PM Daily Regular" at bounding box center [403, 160] width 56 height 9
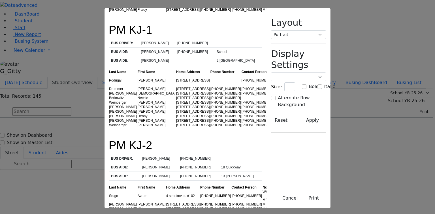
drag, startPoint x: 116, startPoint y: 79, endPoint x: 129, endPoint y: 80, distance: 13.3
drag, startPoint x: 134, startPoint y: 79, endPoint x: 102, endPoint y: 79, distance: 31.7
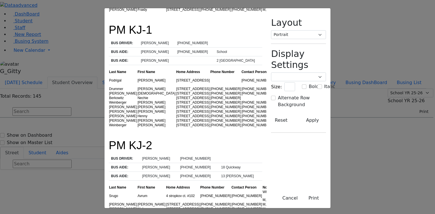
drag, startPoint x: 128, startPoint y: 83, endPoint x: 108, endPoint y: 83, distance: 20.7
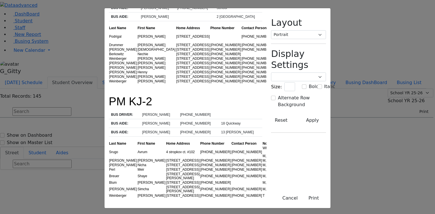
drag, startPoint x: 135, startPoint y: 86, endPoint x: 120, endPoint y: 86, distance: 14.7
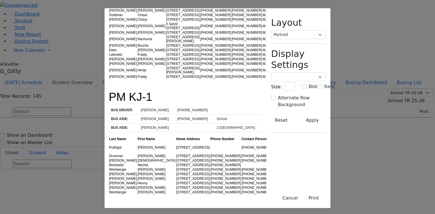
scroll to position [1436, 0]
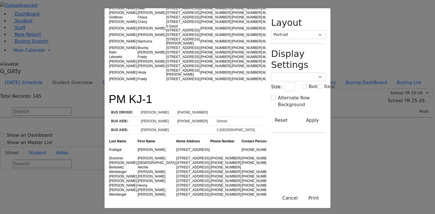
drag, startPoint x: 145, startPoint y: 152, endPoint x: 113, endPoint y: 149, distance: 31.9
drag, startPoint x: 137, startPoint y: 147, endPoint x: 108, endPoint y: 148, distance: 28.6
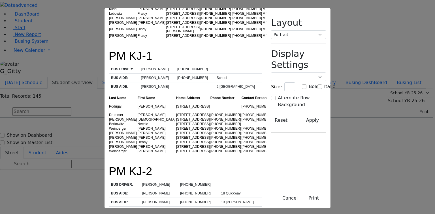
scroll to position [1481, 0]
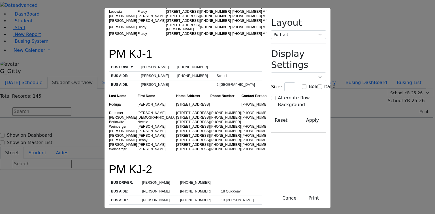
drag, startPoint x: 155, startPoint y: 163, endPoint x: 117, endPoint y: 163, distance: 38.3
drag, startPoint x: 141, startPoint y: 122, endPoint x: 115, endPoint y: 124, distance: 26.4
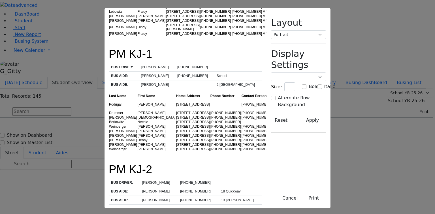
drag, startPoint x: 250, startPoint y: 104, endPoint x: 227, endPoint y: 103, distance: 23.0
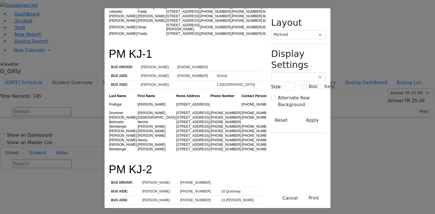
drag, startPoint x: 251, startPoint y: 102, endPoint x: 218, endPoint y: 102, distance: 32.3
drag, startPoint x: 97, startPoint y: 96, endPoint x: 142, endPoint y: 107, distance: 46.3
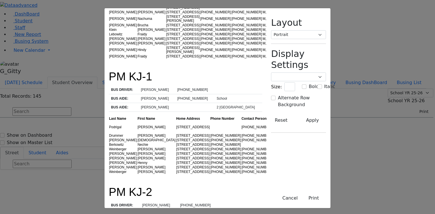
scroll to position [1504, 0]
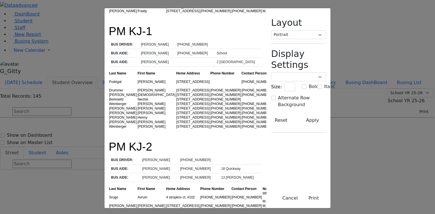
drag, startPoint x: 120, startPoint y: 105, endPoint x: 116, endPoint y: 105, distance: 4.3
drag, startPoint x: 140, startPoint y: 129, endPoint x: 105, endPoint y: 131, distance: 34.6
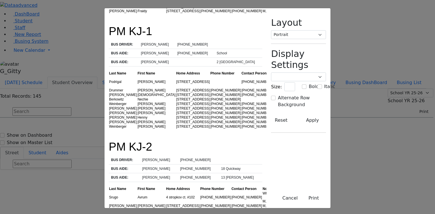
drag, startPoint x: 103, startPoint y: 131, endPoint x: 92, endPoint y: 131, distance: 11.1
drag, startPoint x: 63, startPoint y: 94, endPoint x: 279, endPoint y: 152, distance: 223.8
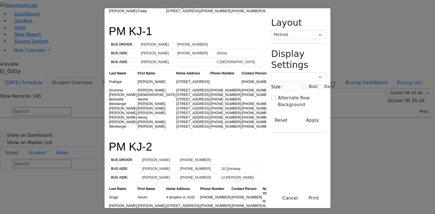
drag, startPoint x: 226, startPoint y: 114, endPoint x: 204, endPoint y: 116, distance: 22.2
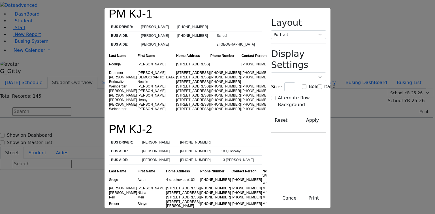
scroll to position [1549, 0]
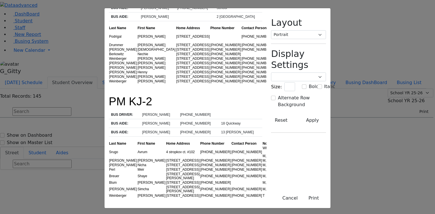
drag, startPoint x: 118, startPoint y: 127, endPoint x: 96, endPoint y: 125, distance: 21.4
drag, startPoint x: 145, startPoint y: 131, endPoint x: 117, endPoint y: 128, distance: 27.7
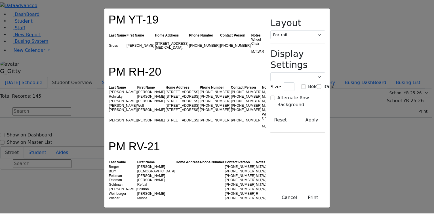
scroll to position [756, 0]
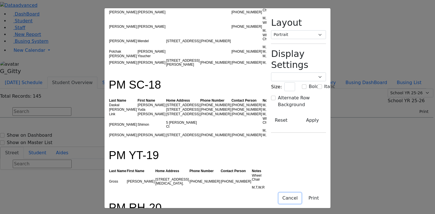
click at [301, 199] on button "Cancel" at bounding box center [290, 198] width 23 height 11
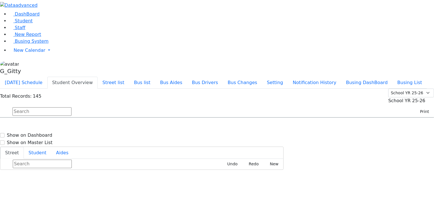
click at [125, 89] on div "Total Records: 145 Summer YR 25 School YR 25-26 Summer YR 25 School YR 24-25 Su…" at bounding box center [217, 103] width 434 height 29
click at [71, 107] on input "text" at bounding box center [41, 111] width 59 height 9
drag, startPoint x: 414, startPoint y: 49, endPoint x: 412, endPoint y: 58, distance: 8.7
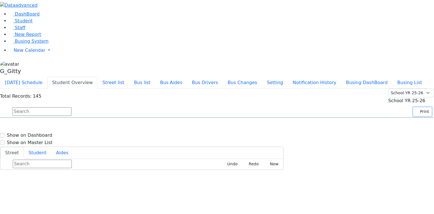
click at [415, 110] on icon "button" at bounding box center [416, 111] width 3 height 3
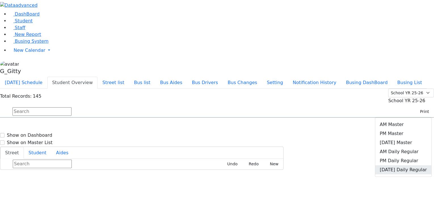
click at [410, 165] on link "[DATE] Daily Regular" at bounding box center [403, 169] width 56 height 9
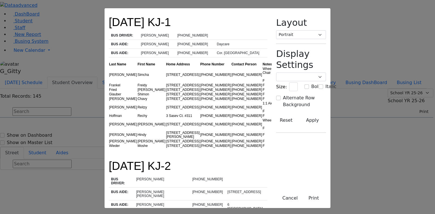
click at [166, 62] on th "Home Address" at bounding box center [183, 64] width 34 height 5
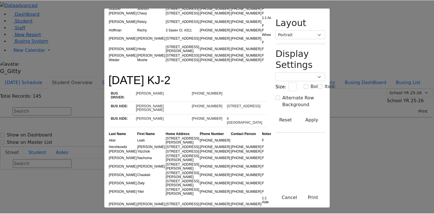
scroll to position [91, 0]
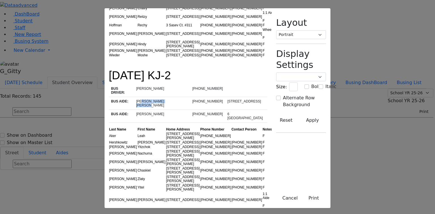
drag, startPoint x: 111, startPoint y: 73, endPoint x: 137, endPoint y: 77, distance: 26.6
click at [137, 97] on td "[PERSON_NAME] [PERSON_NAME]" at bounding box center [162, 103] width 56 height 13
drag, startPoint x: 141, startPoint y: 76, endPoint x: 108, endPoint y: 77, distance: 32.9
click at [134, 97] on td "[PERSON_NAME] [PERSON_NAME]" at bounding box center [162, 103] width 56 height 13
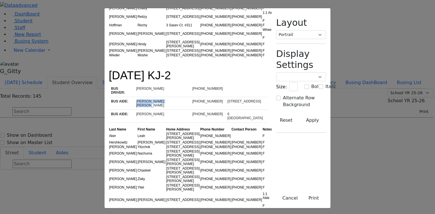
click at [134, 97] on td "[PERSON_NAME] [PERSON_NAME]" at bounding box center [162, 103] width 56 height 13
click at [301, 197] on button "Cancel" at bounding box center [290, 198] width 23 height 11
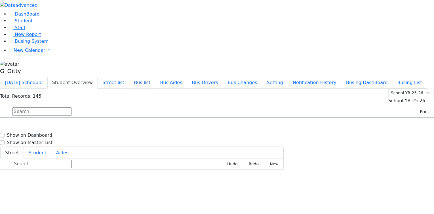
click at [155, 77] on button "Bus list" at bounding box center [142, 83] width 26 height 12
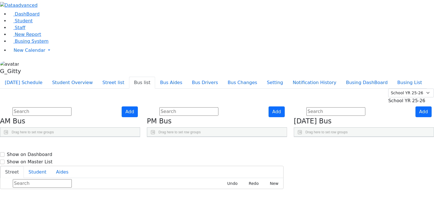
click at [341, 174] on span "Chana Baila Steinberg," at bounding box center [336, 177] width 63 height 6
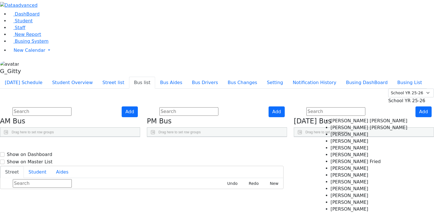
click at [337, 135] on Masri "[PERSON_NAME]" at bounding box center [368, 134] width 77 height 7
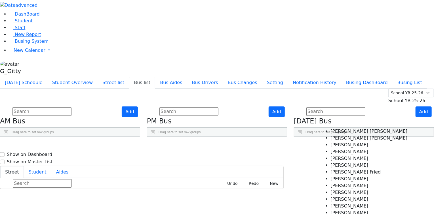
click at [315, 199] on span "×" at bounding box center [314, 201] width 2 height 4
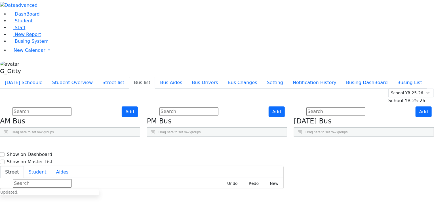
click at [310, 116] on div "Add Friday Bus Drag here to set row groups Drag here to set column labels BusNu…" at bounding box center [363, 122] width 147 height 31
drag, startPoint x: 357, startPoint y: 82, endPoint x: 389, endPoint y: 82, distance: 32.0
click at [371, 137] on div at bounding box center [370, 141] width 2 height 9
drag, startPoint x: 320, startPoint y: 80, endPoint x: 331, endPoint y: 79, distance: 11.6
click at [314, 137] on div at bounding box center [313, 141] width 2 height 9
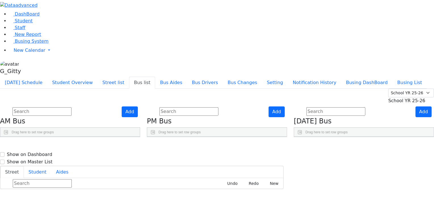
scroll to position [68, 0]
drag, startPoint x: 309, startPoint y: 144, endPoint x: 314, endPoint y: 145, distance: 5.2
click at [290, 137] on div "Add PM Bus Drag here to set row groups Drag here to set column labels BusNumber" at bounding box center [216, 122] width 147 height 31
click at [143, 137] on div "Add AM Bus Drag here to set row groups Drag here to set column labels BusNumber" at bounding box center [70, 122] width 147 height 31
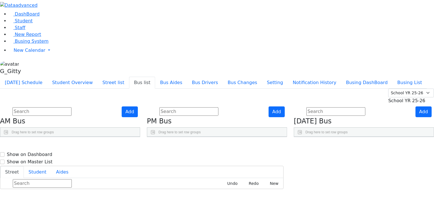
click at [143, 107] on div "Add AM Bus Drag here to set row groups Drag here to set column labels BusNumber" at bounding box center [70, 122] width 147 height 31
click at [20, 44] on span "Busing System" at bounding box center [32, 41] width 34 height 5
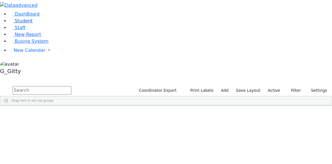
click at [15, 30] on span "Staff" at bounding box center [20, 27] width 10 height 5
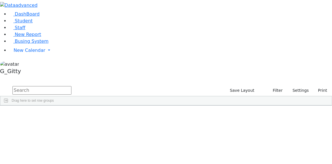
click at [71, 86] on input "text" at bounding box center [41, 90] width 59 height 9
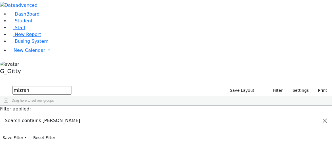
type input "mizrah"
click at [57, 115] on div "Chany" at bounding box center [48, 119] width 18 height 8
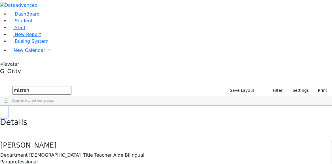
click at [8, 106] on button "button" at bounding box center [4, 112] width 8 height 12
click at [25, 30] on link "Staff" at bounding box center [17, 27] width 16 height 5
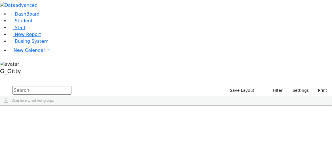
click at [71, 86] on input "text" at bounding box center [41, 90] width 59 height 9
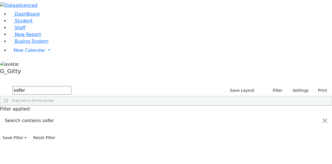
type input "sofer"
click at [39, 131] on div "Sofer" at bounding box center [29, 135] width 18 height 8
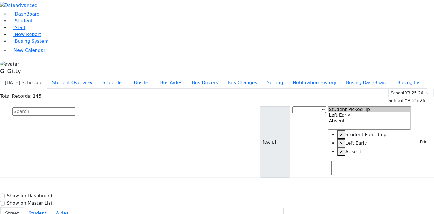
click at [75, 107] on input "text" at bounding box center [43, 111] width 63 height 9
click at [97, 77] on button "Student Overview" at bounding box center [72, 83] width 50 height 12
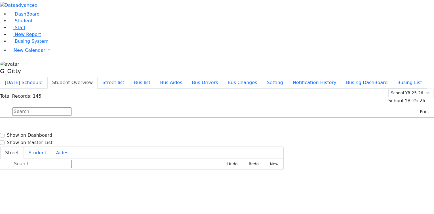
click at [71, 107] on input "text" at bounding box center [41, 111] width 59 height 9
click at [418, 107] on button "Print" at bounding box center [422, 111] width 18 height 9
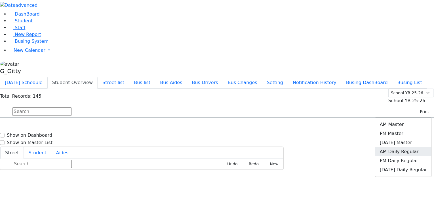
click at [399, 147] on link "AM Daily Regular" at bounding box center [403, 151] width 56 height 9
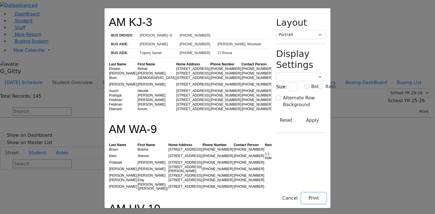
drag, startPoint x: 360, startPoint y: 197, endPoint x: 357, endPoint y: 185, distance: 13.0
click at [326, 197] on button "Print" at bounding box center [313, 198] width 25 height 11
click at [326, 196] on button "Print" at bounding box center [313, 198] width 25 height 11
click at [301, 199] on button "Cancel" at bounding box center [290, 198] width 23 height 11
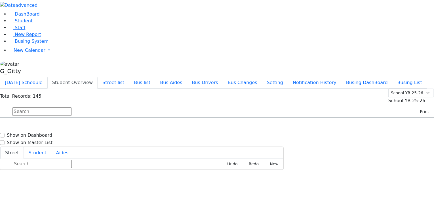
click at [71, 107] on input "text" at bounding box center [41, 111] width 59 height 9
click at [416, 107] on button "Print" at bounding box center [422, 111] width 18 height 9
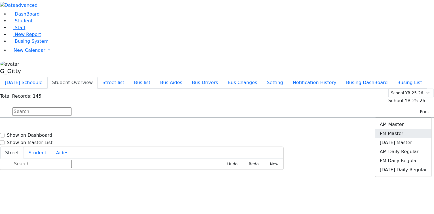
click at [397, 129] on link "PM Master" at bounding box center [403, 133] width 56 height 9
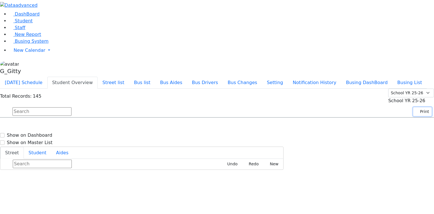
click at [418, 107] on button "Print" at bounding box center [422, 111] width 18 height 9
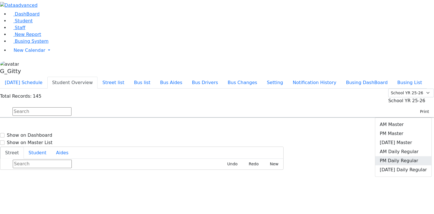
click at [399, 156] on link "PM Daily Regular" at bounding box center [403, 160] width 56 height 9
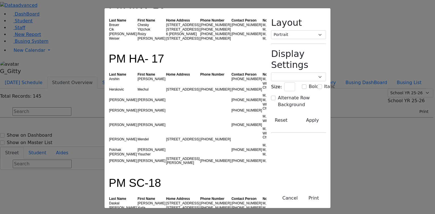
scroll to position [748, 0]
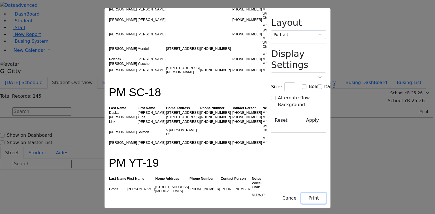
click at [326, 197] on button "Print" at bounding box center [313, 198] width 25 height 11
click at [301, 200] on button "Cancel" at bounding box center [290, 198] width 23 height 11
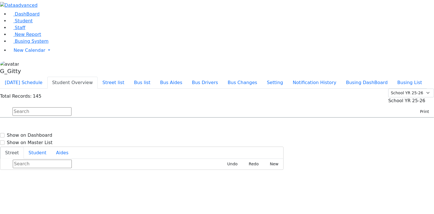
click at [71, 107] on input "text" at bounding box center [41, 111] width 59 height 9
click at [187, 77] on button "Bus Aides" at bounding box center [171, 83] width 32 height 12
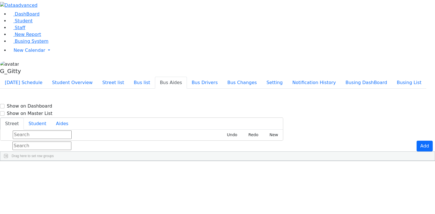
scroll to position [68, 0]
type input "8459230109"
click at [40, 77] on aside "DashBoard Student Staff New Report Busing System" at bounding box center [217, 38] width 435 height 77
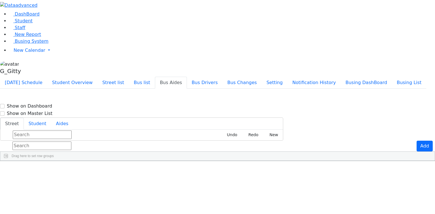
click at [71, 142] on input "text" at bounding box center [41, 146] width 59 height 9
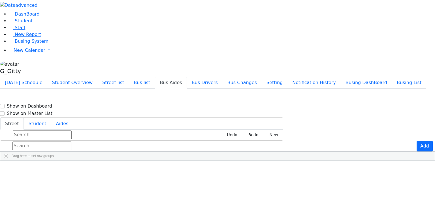
type input "25 Dinev"
click at [16, 77] on aside "DashBoard Student Staff New Report Busing System" at bounding box center [217, 38] width 435 height 77
click at [71, 142] on input "text" at bounding box center [41, 146] width 59 height 9
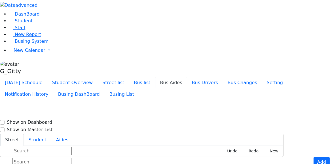
click at [25, 30] on link "Staff" at bounding box center [17, 27] width 16 height 5
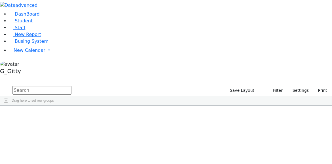
click at [71, 86] on input "text" at bounding box center [41, 90] width 59 height 9
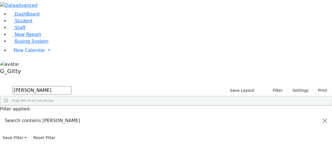
type input "faigy weinbe"
click at [39, 115] on div "Weinberger" at bounding box center [29, 119] width 18 height 8
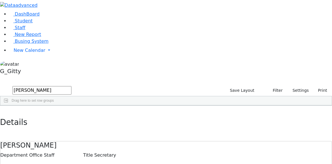
scroll to position [23, 0]
